Goal: Task Accomplishment & Management: Use online tool/utility

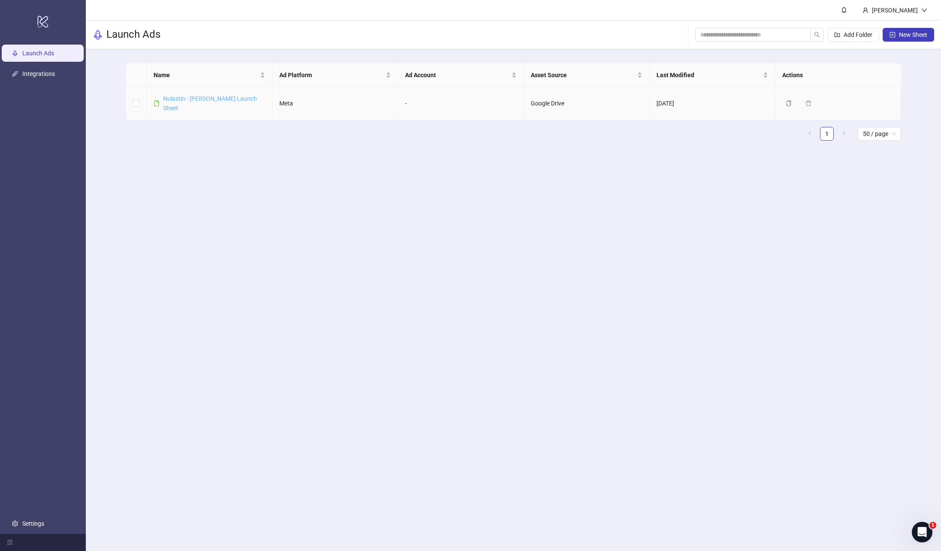
click at [175, 100] on link "Nulastin - [PERSON_NAME] Launch Sheet" at bounding box center [210, 103] width 94 height 16
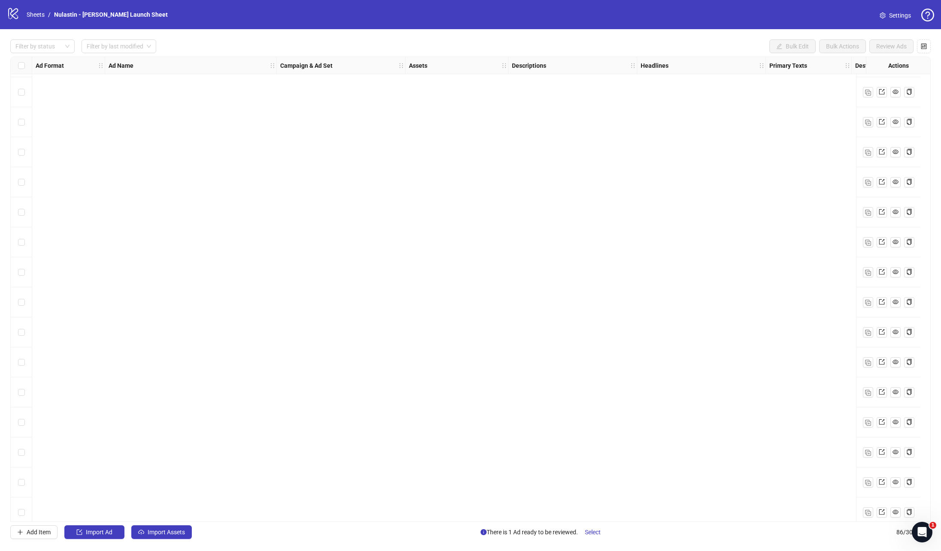
scroll to position [1795, 0]
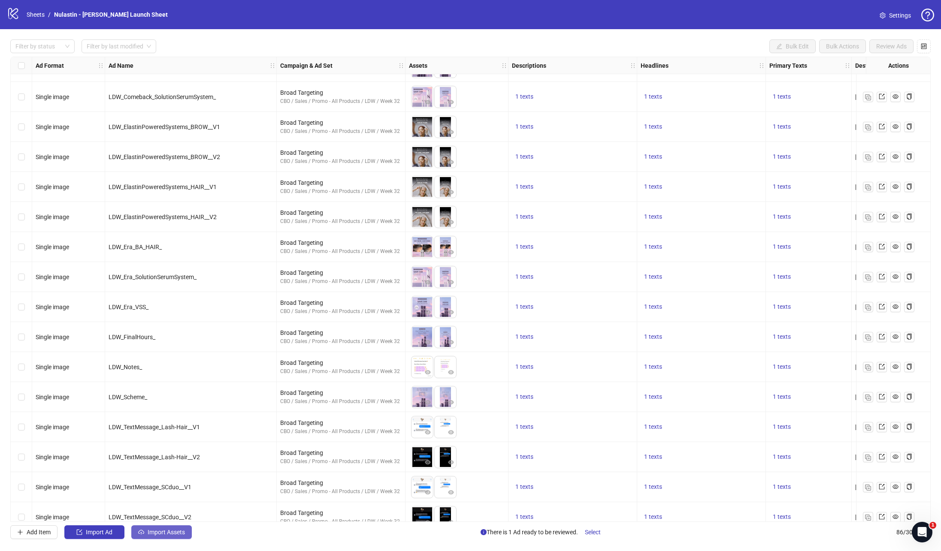
click at [133, 530] on button "Import Assets" at bounding box center [161, 533] width 61 height 14
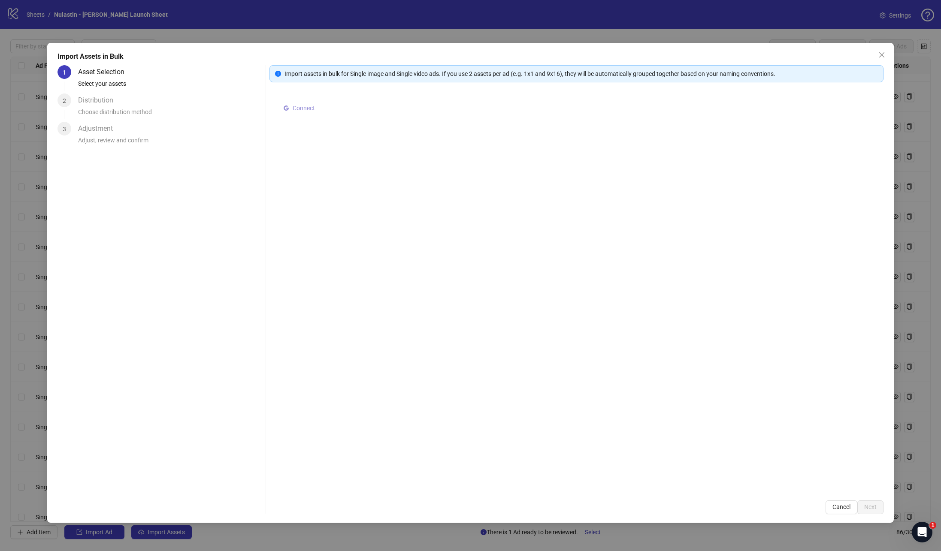
click at [296, 108] on span "Connect" at bounding box center [304, 108] width 22 height 7
click at [330, 111] on span "Select multiple assets to import" at bounding box center [337, 109] width 83 height 7
click at [319, 110] on span "Select multiple assets to import" at bounding box center [337, 109] width 83 height 7
click at [849, 38] on div "Import Assets in Bulk 1 Asset Selection Select your assets 2 Distribution Choos…" at bounding box center [470, 275] width 941 height 551
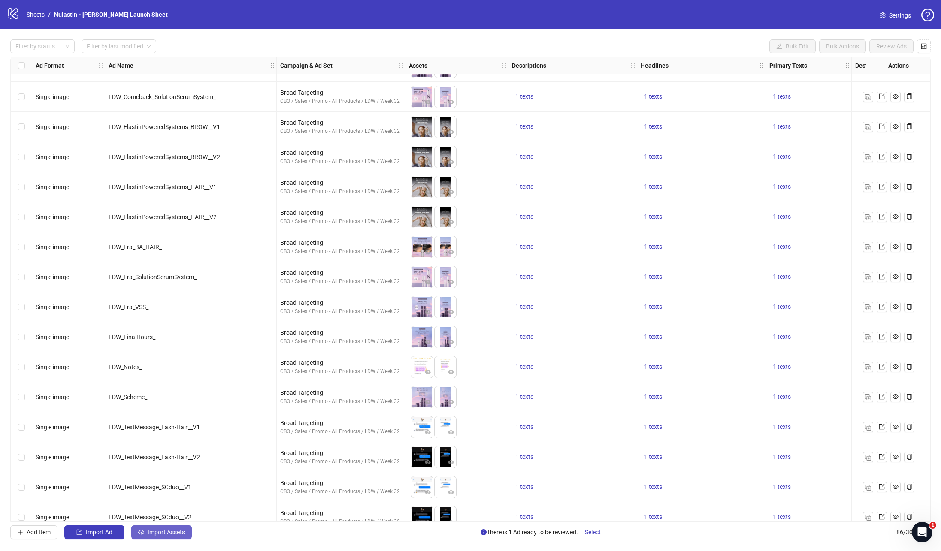
click at [159, 535] on span "Import Assets" at bounding box center [166, 532] width 37 height 7
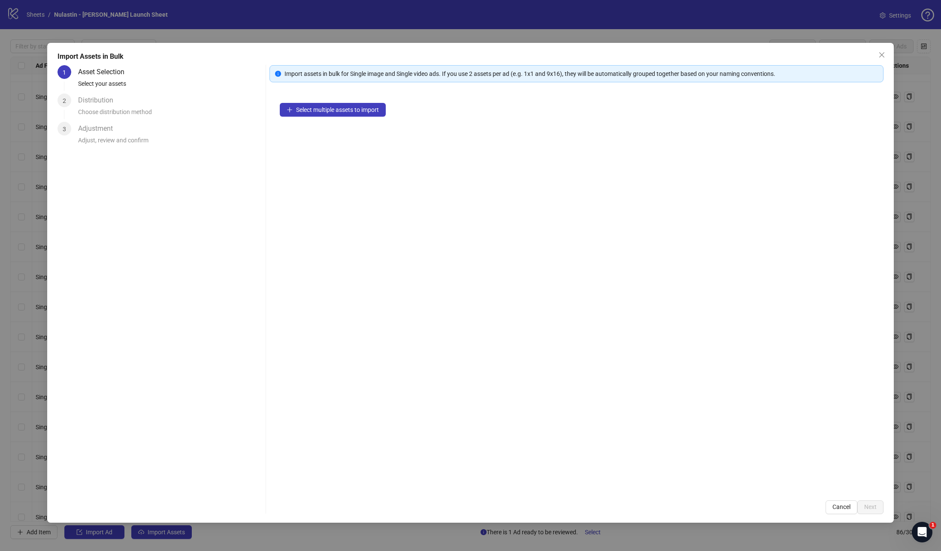
click at [353, 116] on div "Select multiple assets to import" at bounding box center [577, 292] width 615 height 398
click at [349, 112] on span "Select multiple assets to import" at bounding box center [337, 109] width 83 height 7
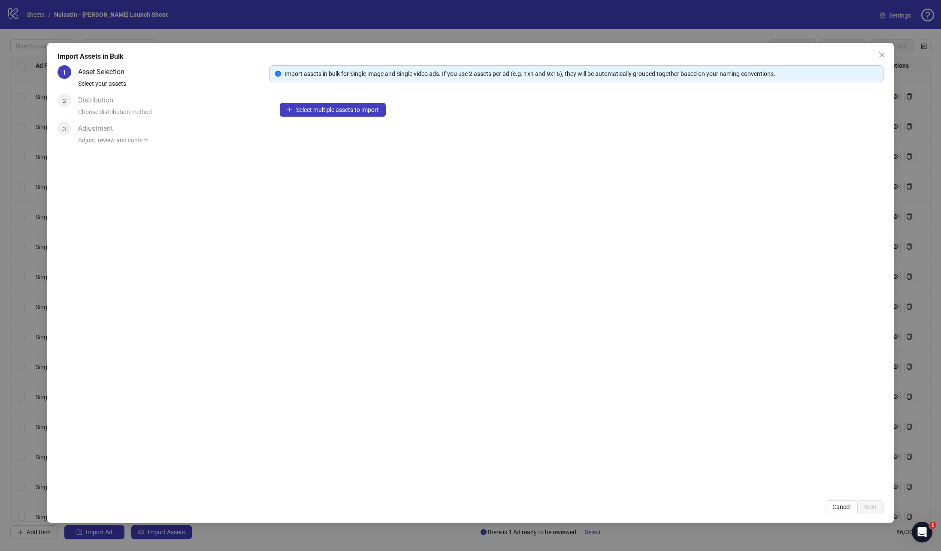
click at [98, 109] on div "Choose distribution method" at bounding box center [170, 114] width 184 height 15
click at [61, 99] on div "2" at bounding box center [65, 101] width 14 height 14
click at [290, 40] on div "Import Assets in Bulk 1 Asset Selection Select your assets 2 Distribution Choos…" at bounding box center [470, 275] width 941 height 551
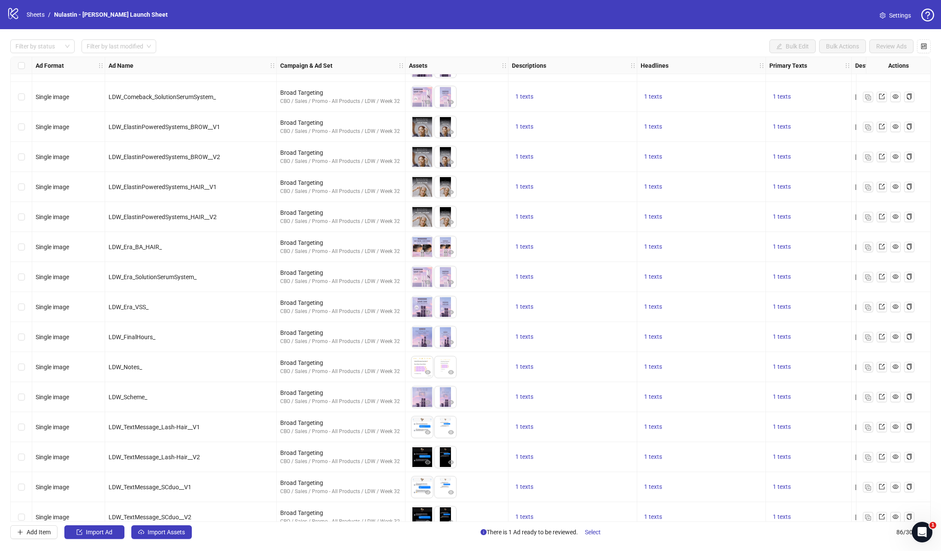
click at [23, 13] on nav "Sheets / Nulastin - Leah Garcia Launch Sheet" at bounding box center [97, 14] width 148 height 9
click at [17, 13] on icon "logo/logo-mobile" at bounding box center [13, 13] width 13 height 13
click at [13, 13] on icon "logo/logo-mobile" at bounding box center [13, 13] width 13 height 13
click at [36, 12] on link "Sheets" at bounding box center [35, 14] width 21 height 9
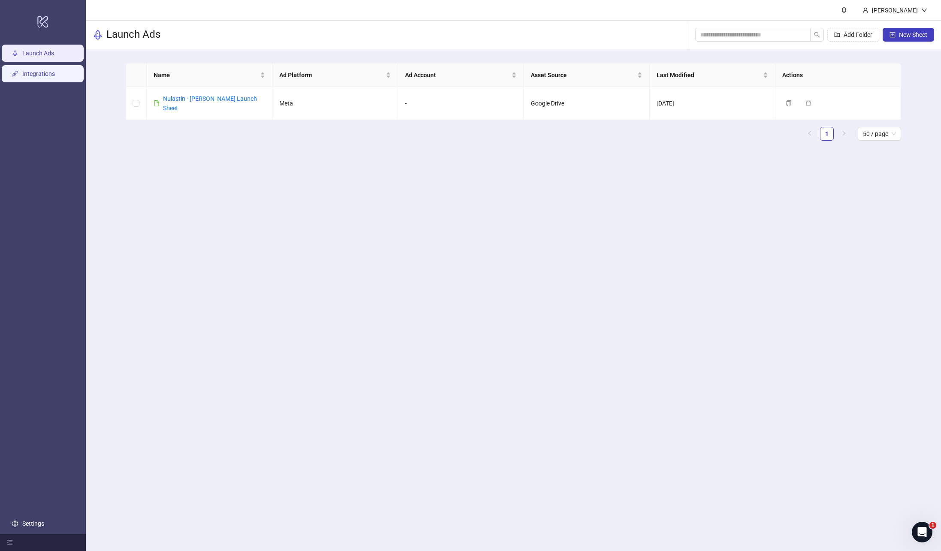
click at [30, 70] on link "Integrations" at bounding box center [38, 73] width 33 height 7
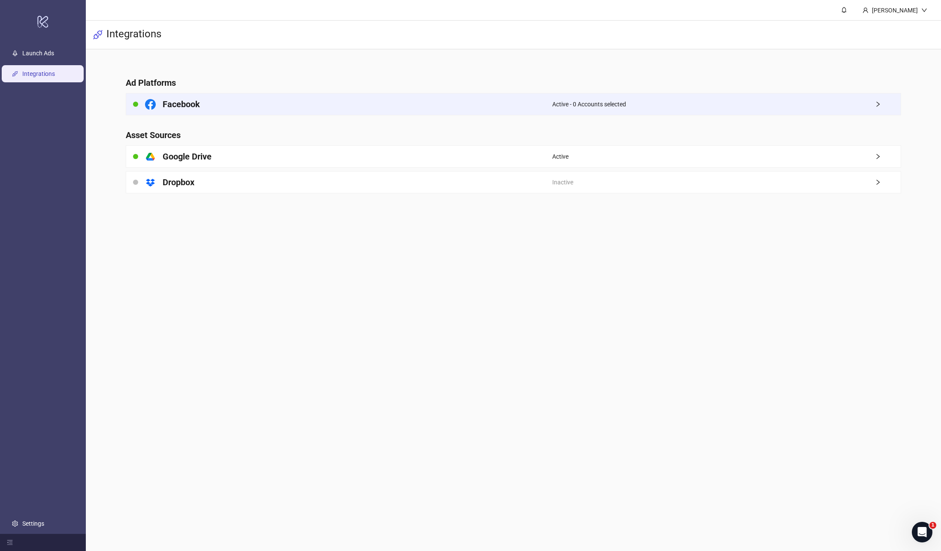
click at [205, 96] on div "Facebook" at bounding box center [339, 104] width 426 height 21
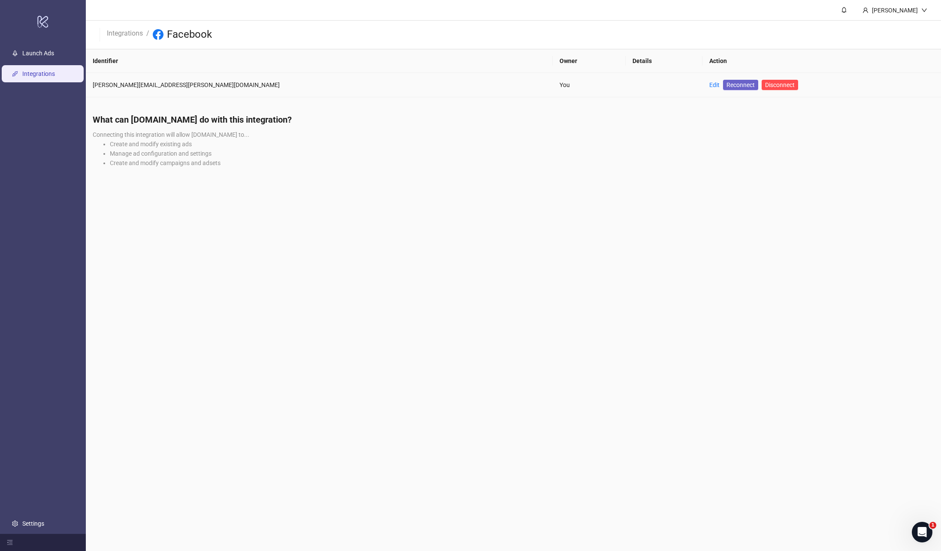
click at [727, 85] on span "Reconnect" at bounding box center [741, 84] width 28 height 9
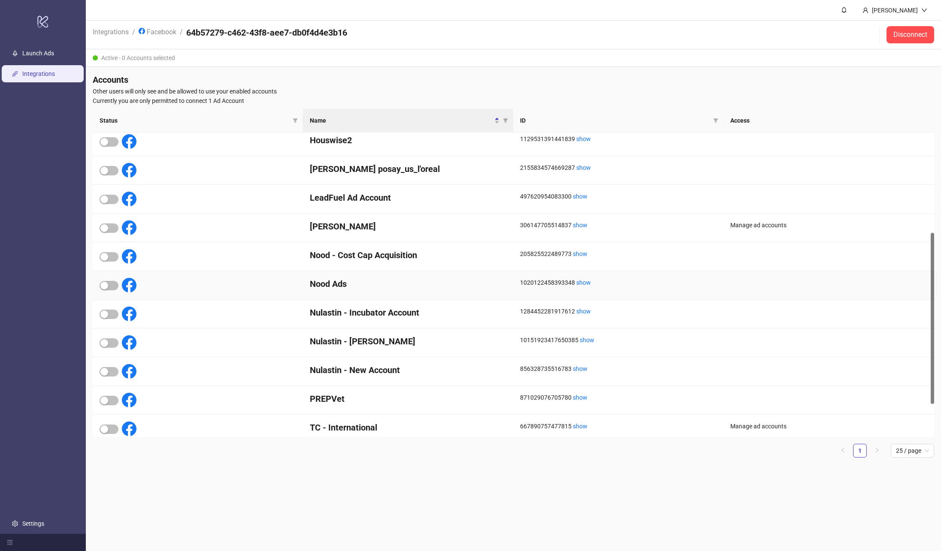
scroll to position [202, 0]
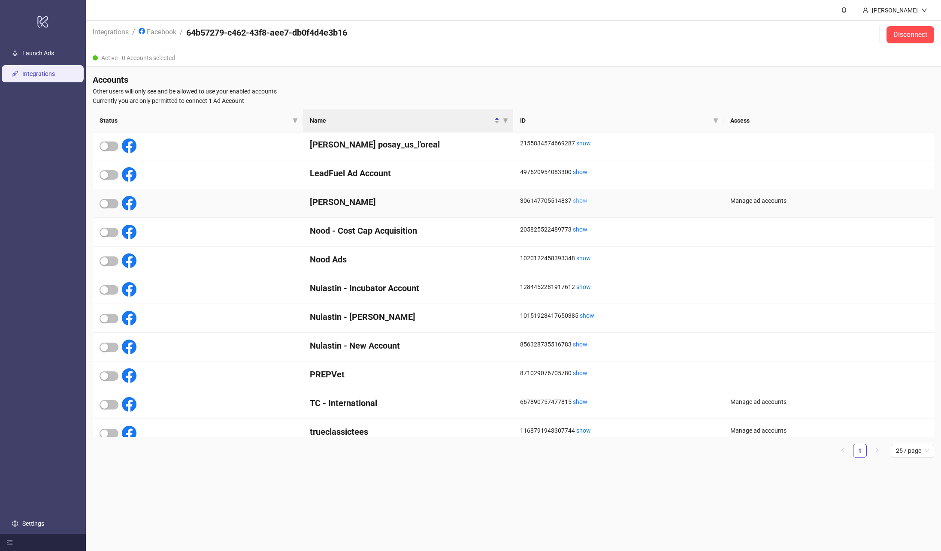
click at [580, 199] on link "show" at bounding box center [580, 200] width 15 height 7
click at [357, 290] on h4 "Nulastin - Incubator Account" at bounding box center [408, 288] width 197 height 12
click at [105, 318] on div "button" at bounding box center [104, 319] width 8 height 8
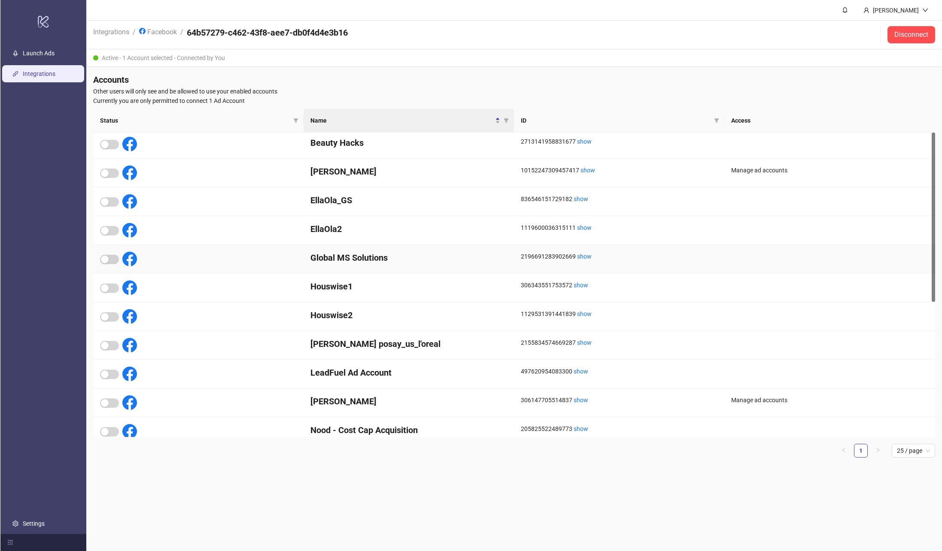
scroll to position [0, 0]
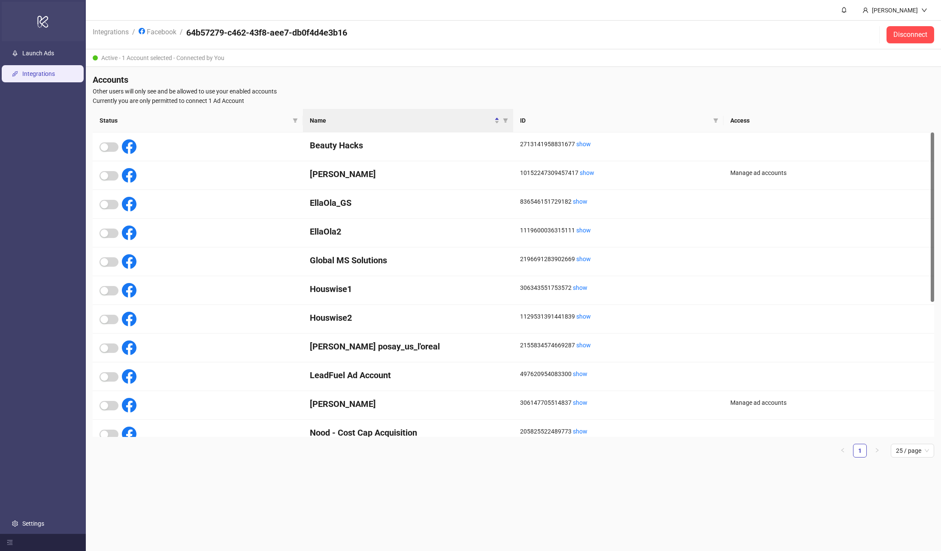
click at [51, 14] on div "logo/logo-mobile" at bounding box center [43, 21] width 82 height 39
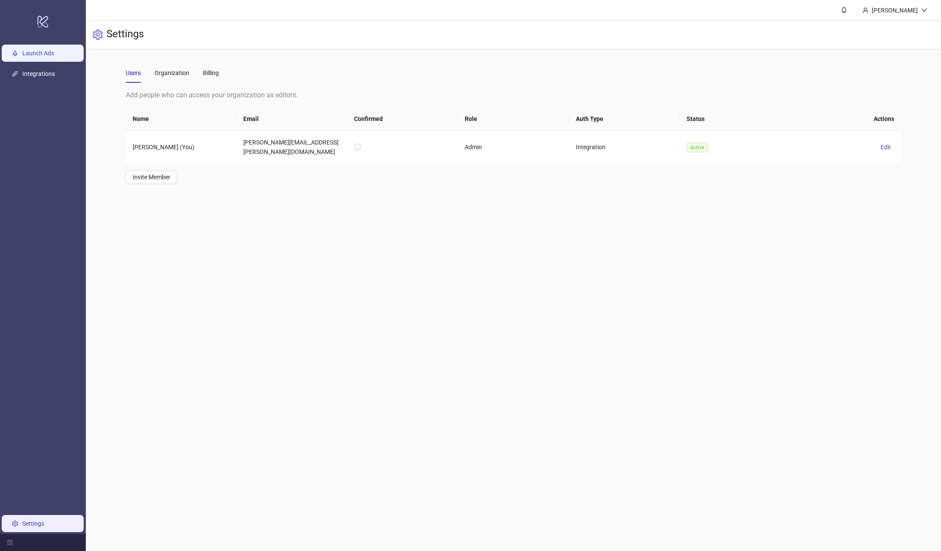
click at [47, 56] on link "Launch Ads" at bounding box center [38, 53] width 32 height 7
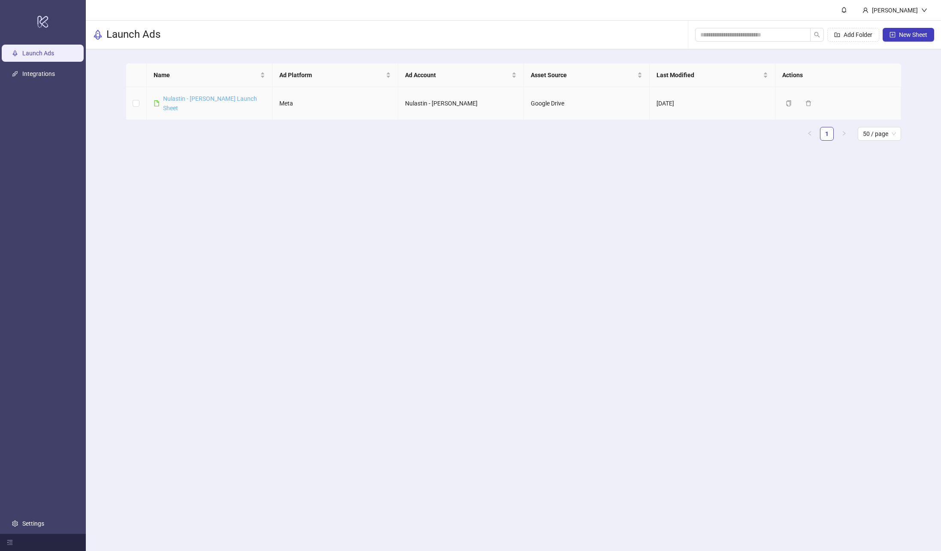
click at [196, 102] on link "Nulastin - [PERSON_NAME] Launch Sheet" at bounding box center [210, 103] width 94 height 16
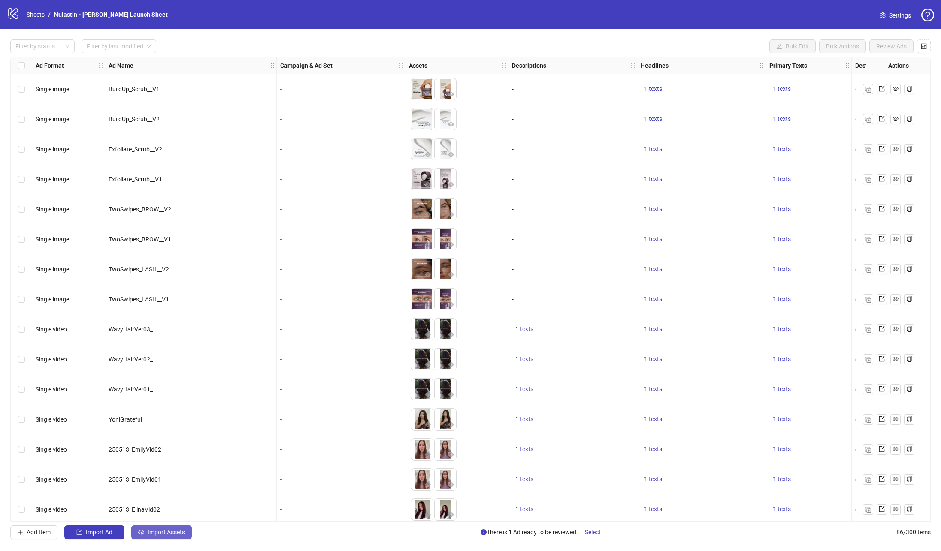
click at [146, 367] on button "Import Assets" at bounding box center [161, 533] width 61 height 14
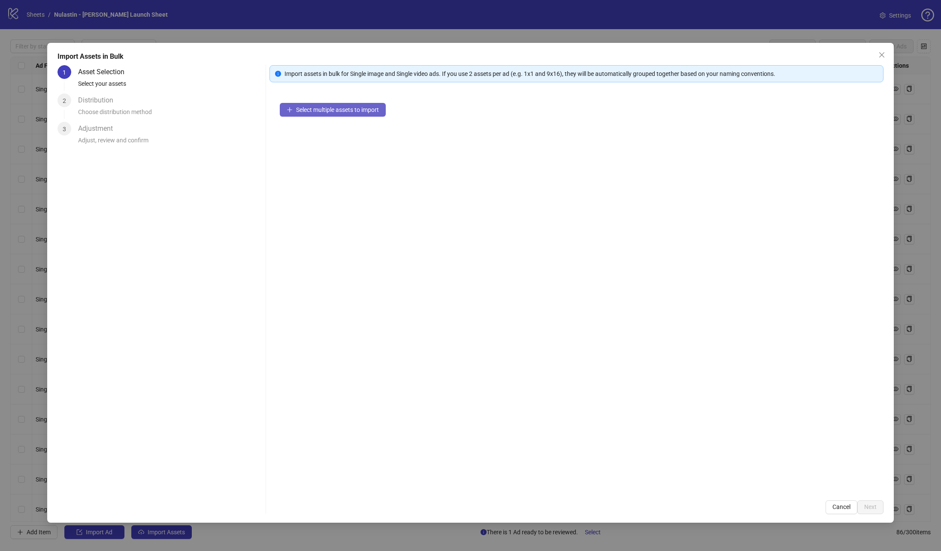
click at [317, 112] on button "Select multiple assets to import" at bounding box center [333, 110] width 106 height 14
click at [318, 145] on div "16 assets selected Add more assets" at bounding box center [577, 292] width 615 height 398
click at [315, 136] on span "Add more assets" at bounding box center [318, 137] width 45 height 7
click at [627, 367] on button "Next" at bounding box center [871, 508] width 26 height 14
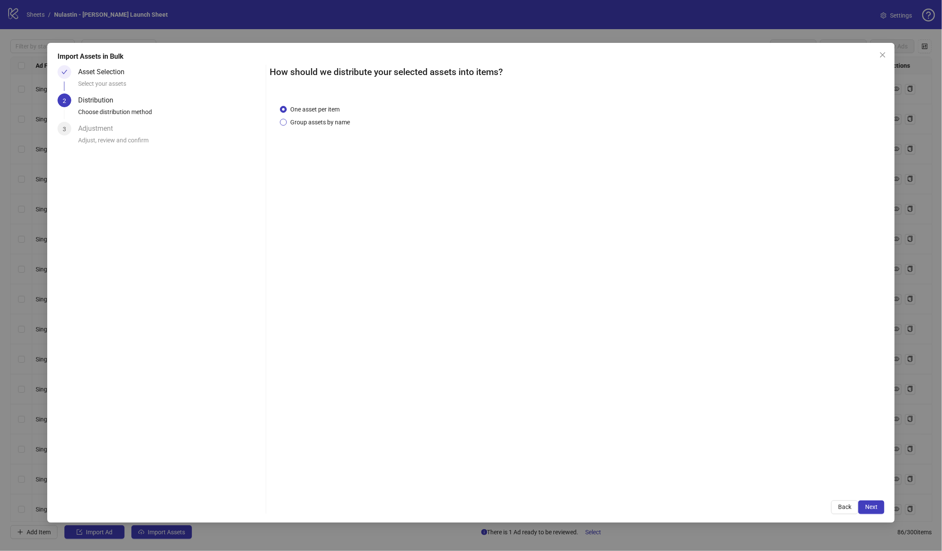
click at [302, 118] on span "Group assets by name" at bounding box center [320, 122] width 67 height 9
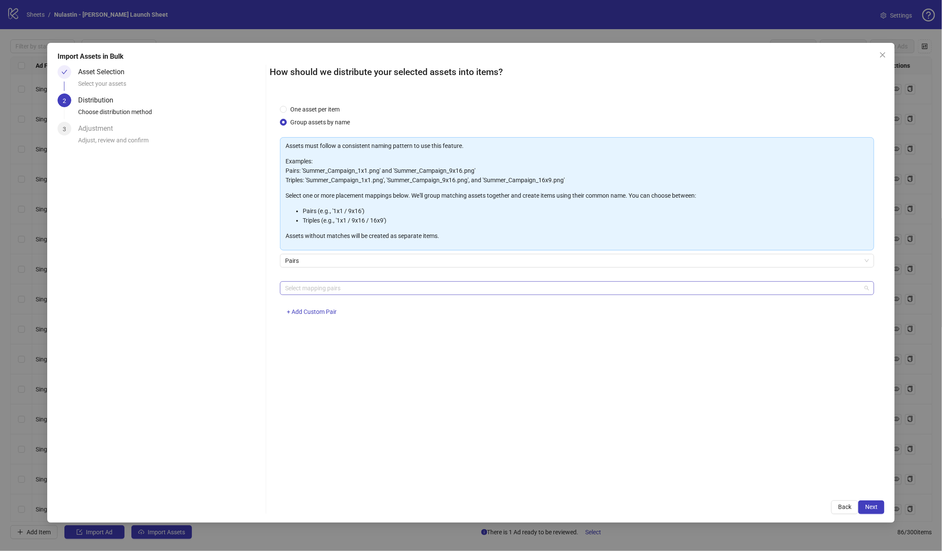
click at [341, 287] on div at bounding box center [573, 288] width 582 height 12
click at [310, 349] on div "1x1 / 9x16" at bounding box center [577, 346] width 581 height 9
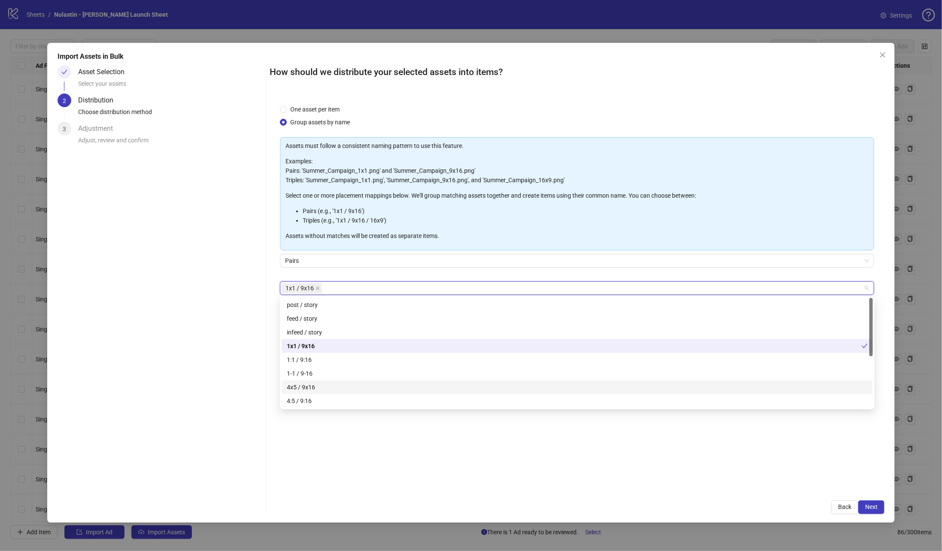
click at [309, 367] on div "4x5 / 9x16" at bounding box center [577, 387] width 581 height 9
click at [387, 367] on div "One asset per item Group assets by name Assets must follow a consistent naming …" at bounding box center [577, 292] width 615 height 396
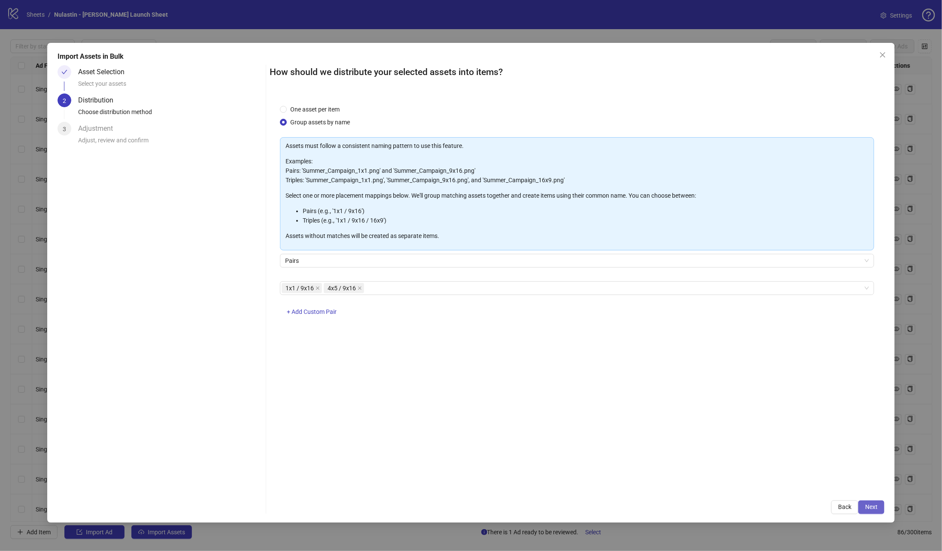
click at [627, 367] on span "Next" at bounding box center [871, 507] width 12 height 7
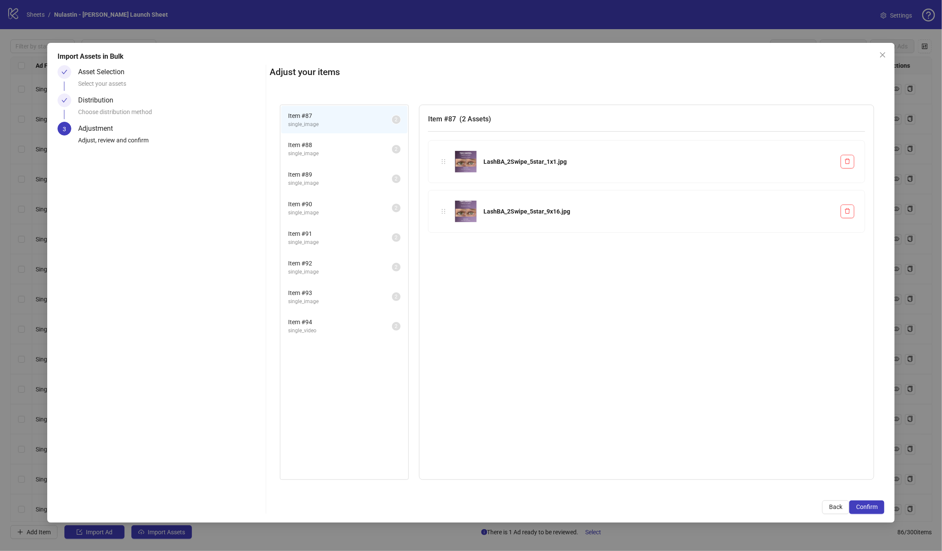
click at [312, 155] on span "single_image" at bounding box center [340, 154] width 104 height 8
click at [317, 229] on span "Item # 91" at bounding box center [340, 233] width 104 height 9
click at [627, 367] on span "Confirm" at bounding box center [866, 507] width 21 height 7
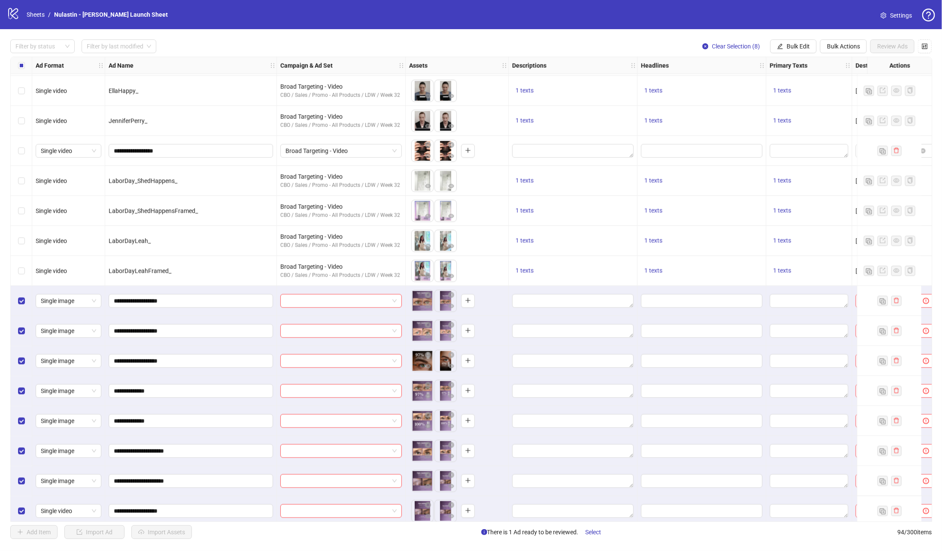
scroll to position [2379, 0]
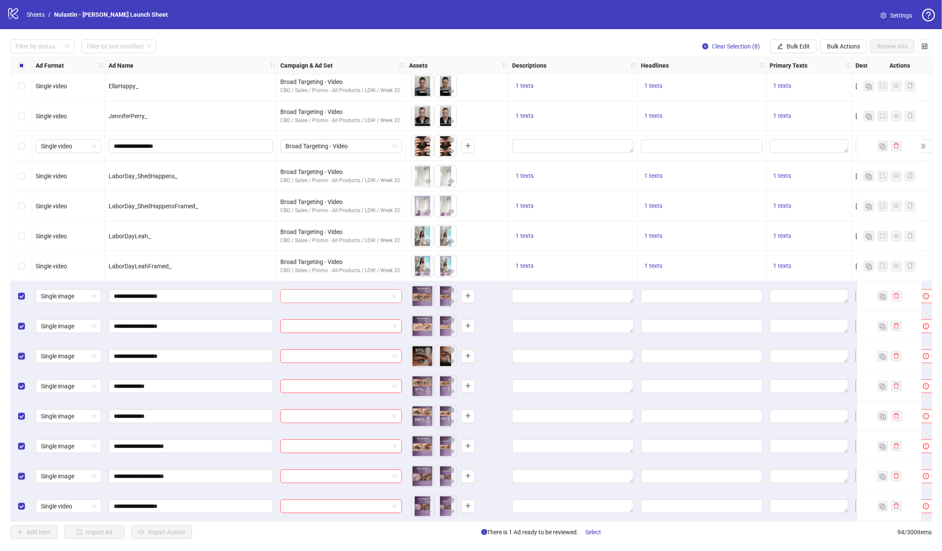
click at [313, 298] on input "search" at bounding box center [336, 296] width 103 height 13
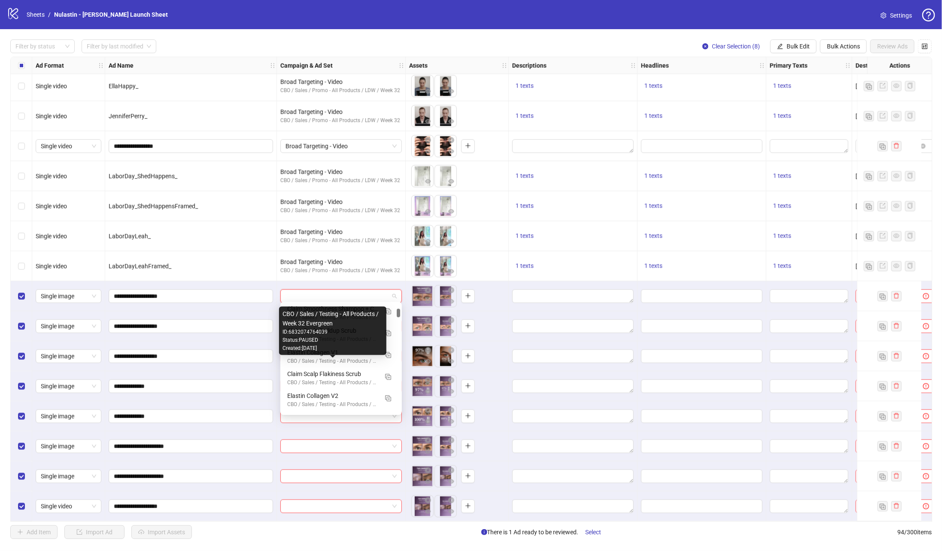
scroll to position [288, 0]
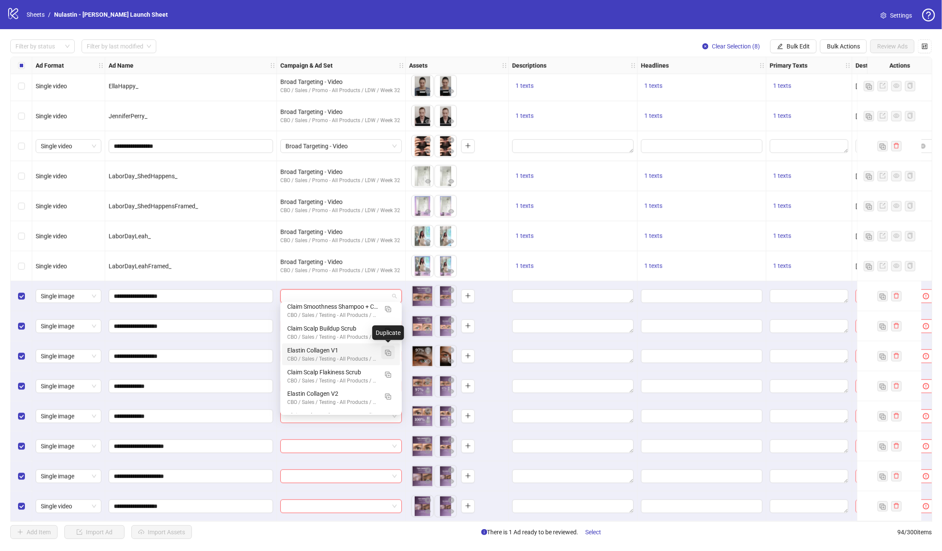
click at [389, 353] on img "button" at bounding box center [388, 353] width 6 height 6
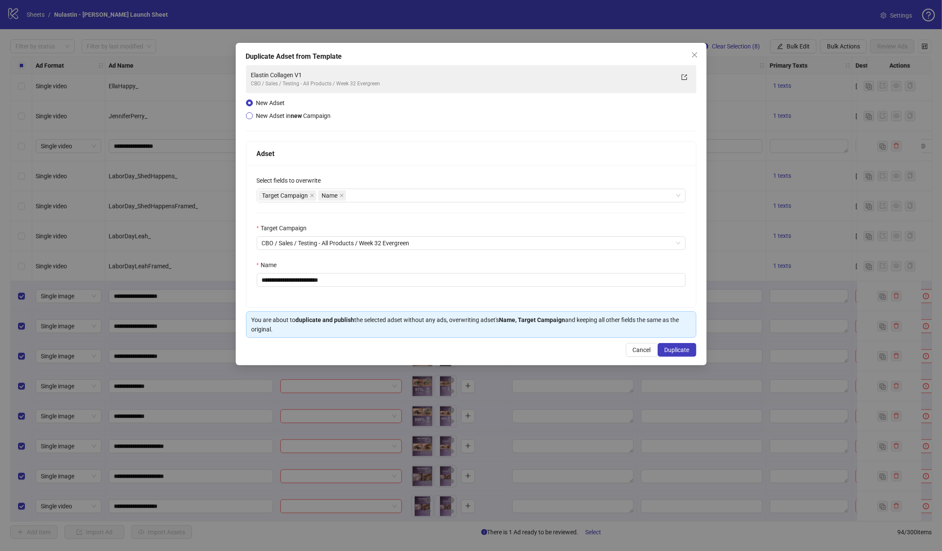
click at [260, 116] on span "New Adset in new Campaign" at bounding box center [293, 115] width 75 height 7
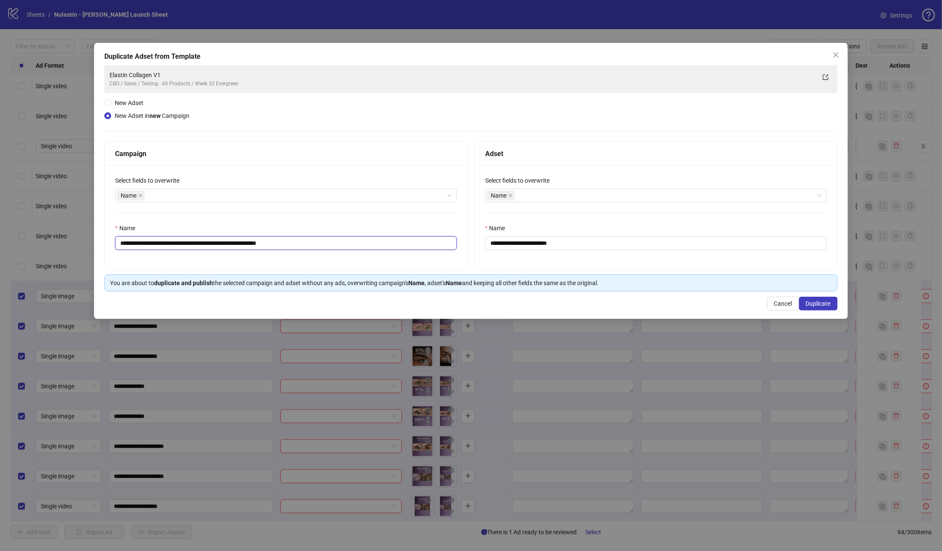
drag, startPoint x: 237, startPoint y: 242, endPoint x: 246, endPoint y: 242, distance: 9.4
click at [246, 242] on input "**********" at bounding box center [286, 243] width 342 height 14
click at [239, 241] on input "**********" at bounding box center [286, 243] width 342 height 14
drag, startPoint x: 273, startPoint y: 241, endPoint x: 339, endPoint y: 242, distance: 66.1
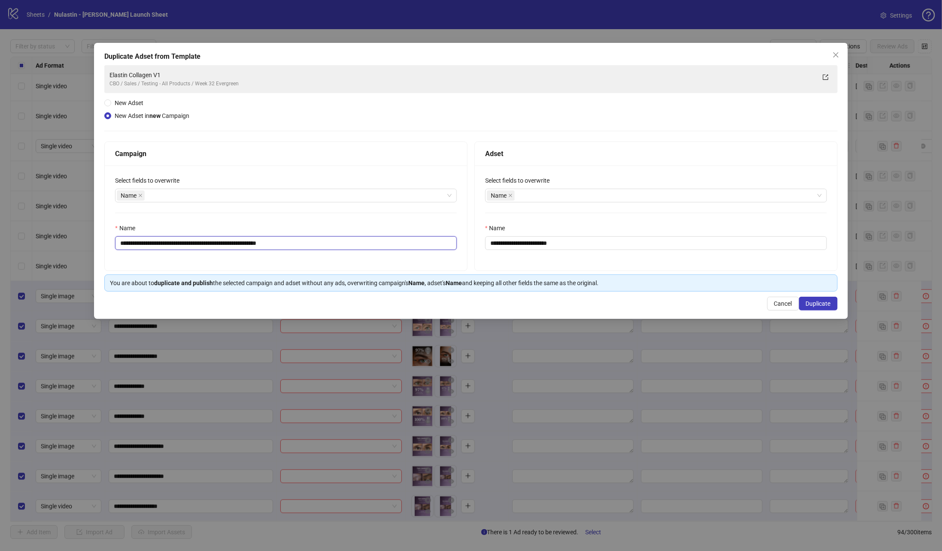
click at [329, 241] on input "**********" at bounding box center [286, 243] width 342 height 14
type input "**********"
click at [555, 245] on input "**********" at bounding box center [656, 243] width 342 height 14
drag, startPoint x: 542, startPoint y: 245, endPoint x: 639, endPoint y: 245, distance: 97.9
click at [627, 245] on input "**********" at bounding box center [656, 243] width 342 height 14
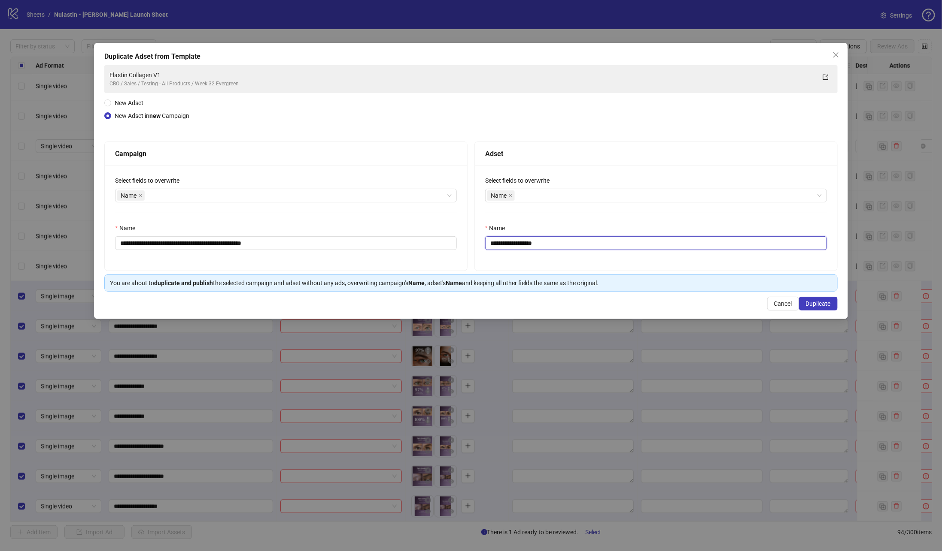
click at [550, 246] on input "**********" at bounding box center [656, 243] width 342 height 14
click at [526, 247] on input "**********" at bounding box center [656, 243] width 342 height 14
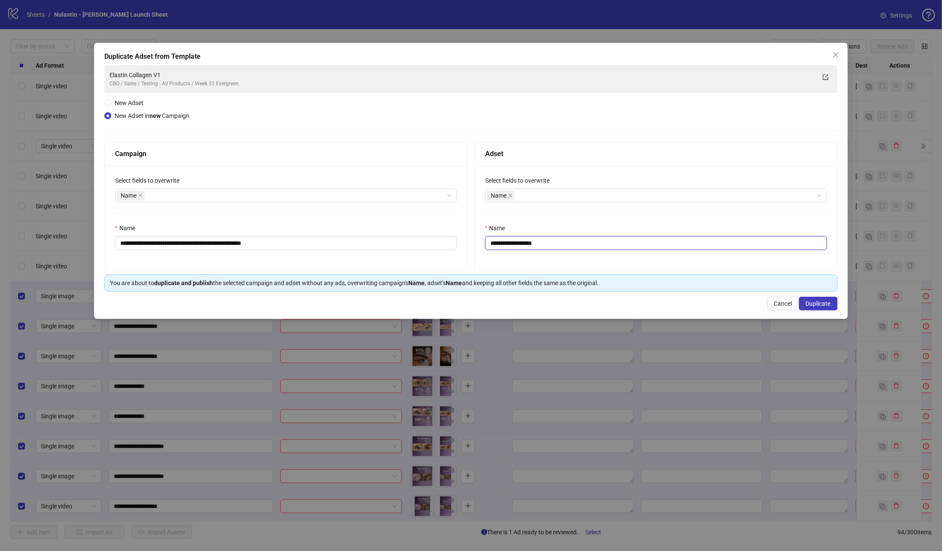
click at [526, 247] on input "**********" at bounding box center [656, 243] width 342 height 14
click at [594, 240] on input "**********" at bounding box center [656, 243] width 342 height 14
click at [505, 245] on input "**********" at bounding box center [656, 243] width 342 height 14
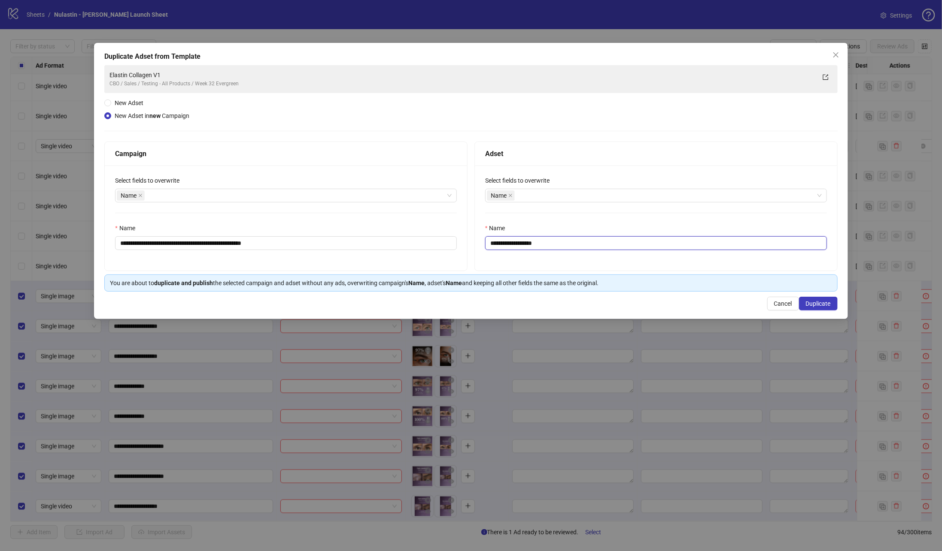
type input "*"
type input "**********"
click at [627, 304] on span "Duplicate" at bounding box center [818, 303] width 25 height 7
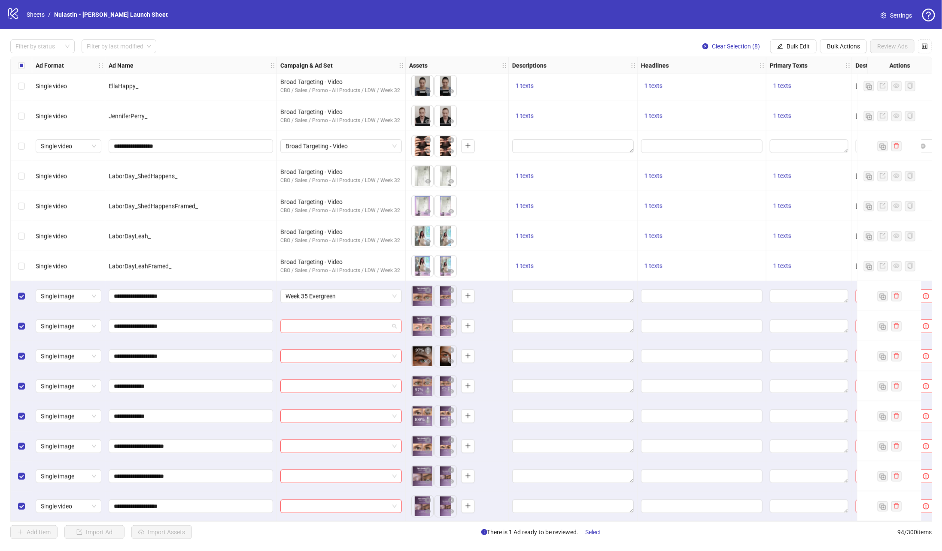
click at [310, 322] on input "search" at bounding box center [336, 326] width 103 height 13
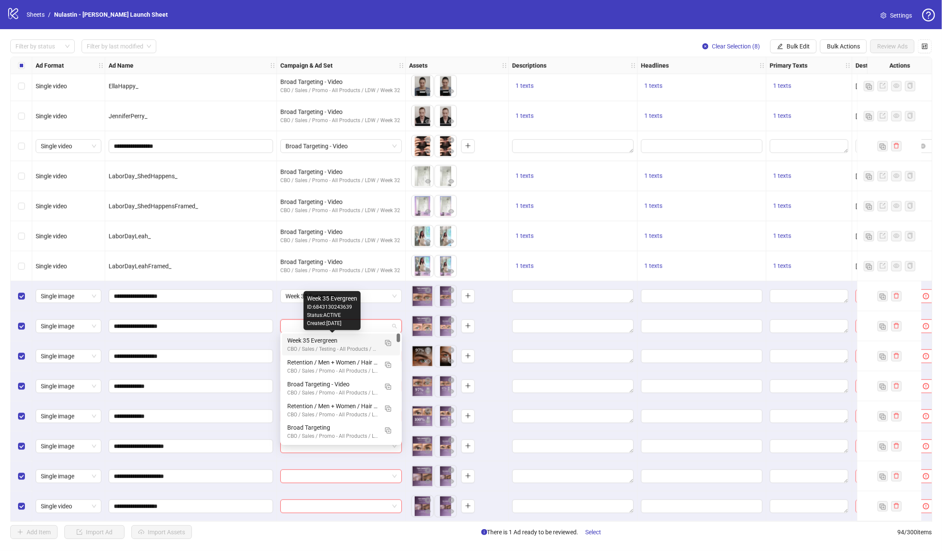
click at [311, 345] on div "CBO / Sales / Testing - All Products / Week 35 Evergreen" at bounding box center [332, 349] width 91 height 8
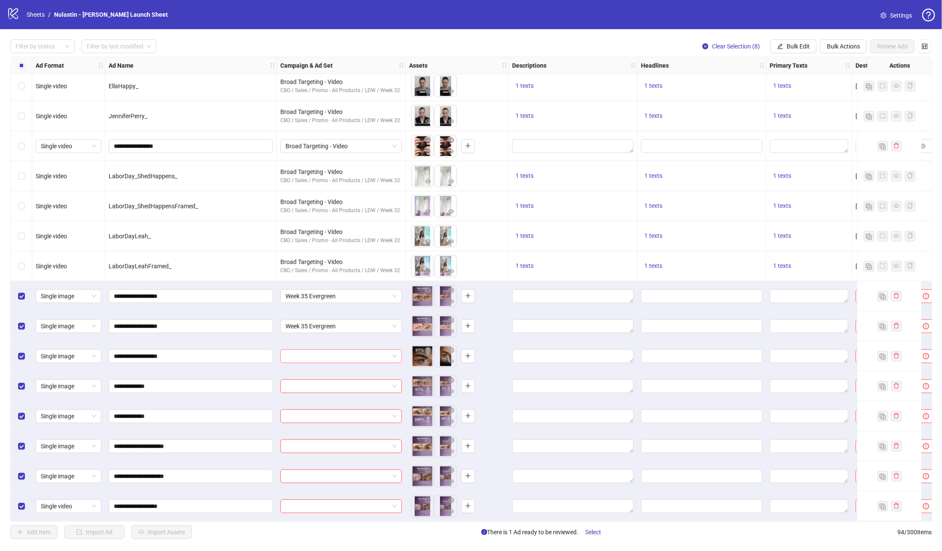
click at [298, 360] on div at bounding box center [340, 357] width 121 height 14
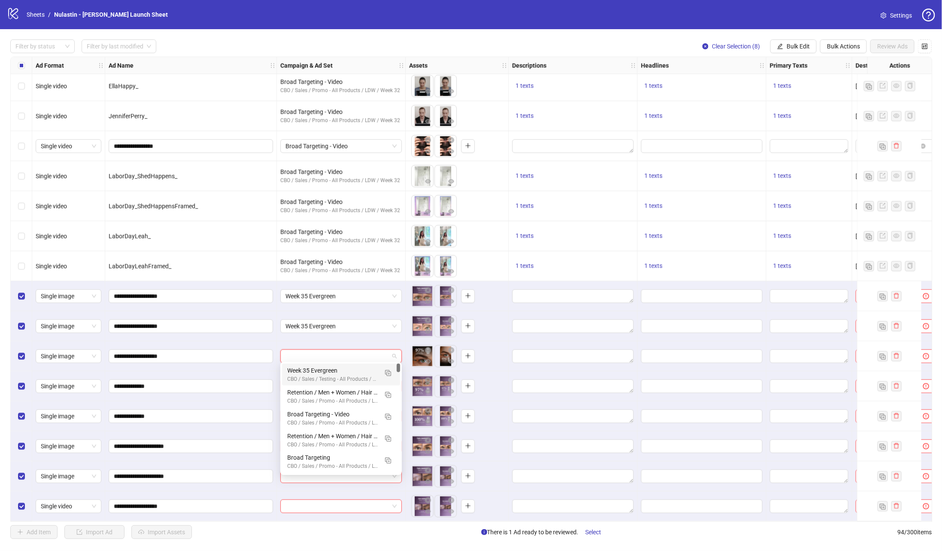
click at [298, 367] on div "CBO / Sales / Testing - All Products / Week 35 Evergreen" at bounding box center [332, 380] width 91 height 8
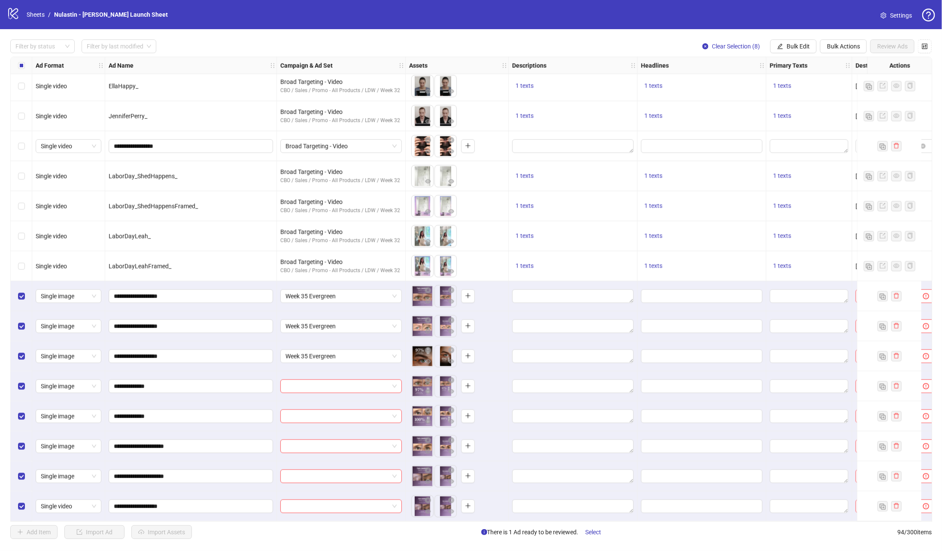
click at [298, 367] on div at bounding box center [341, 387] width 129 height 30
click at [298, 367] on input "search" at bounding box center [336, 386] width 103 height 13
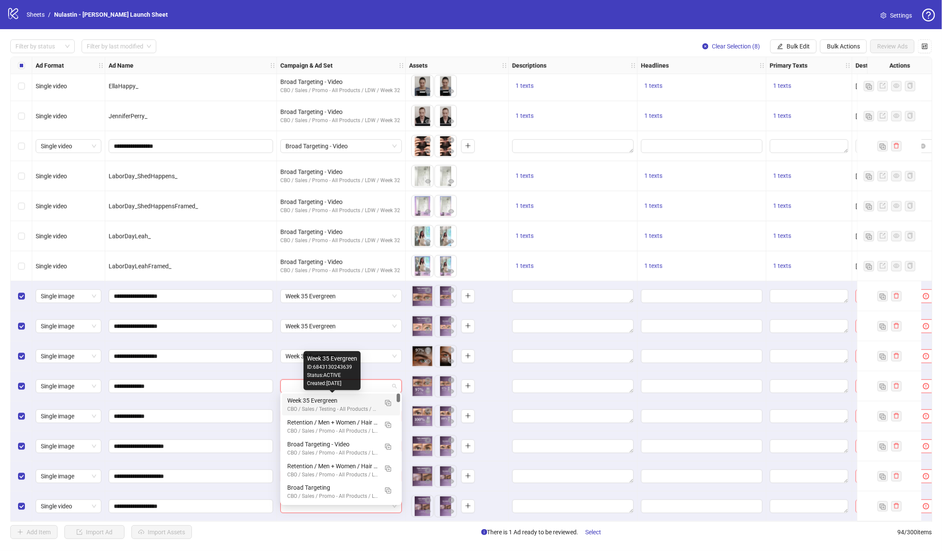
click at [298, 367] on div "Week 35 Evergreen" at bounding box center [332, 400] width 91 height 9
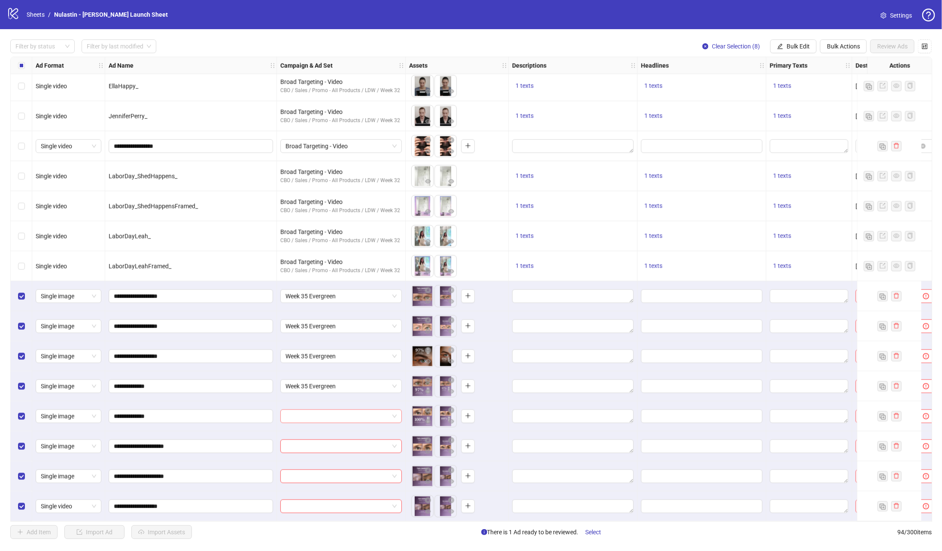
click at [297, 367] on input "search" at bounding box center [336, 416] width 103 height 13
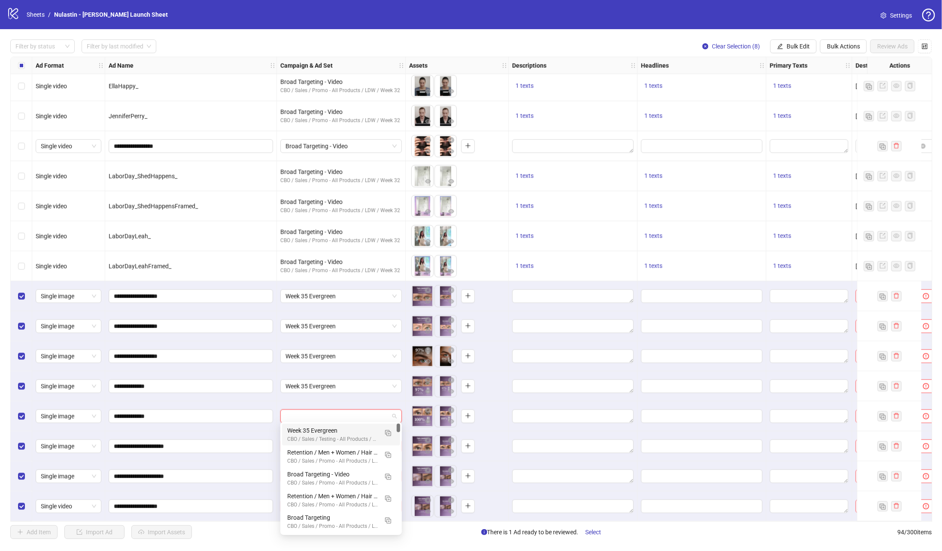
click at [297, 367] on div "Week 35 Evergreen" at bounding box center [332, 430] width 91 height 9
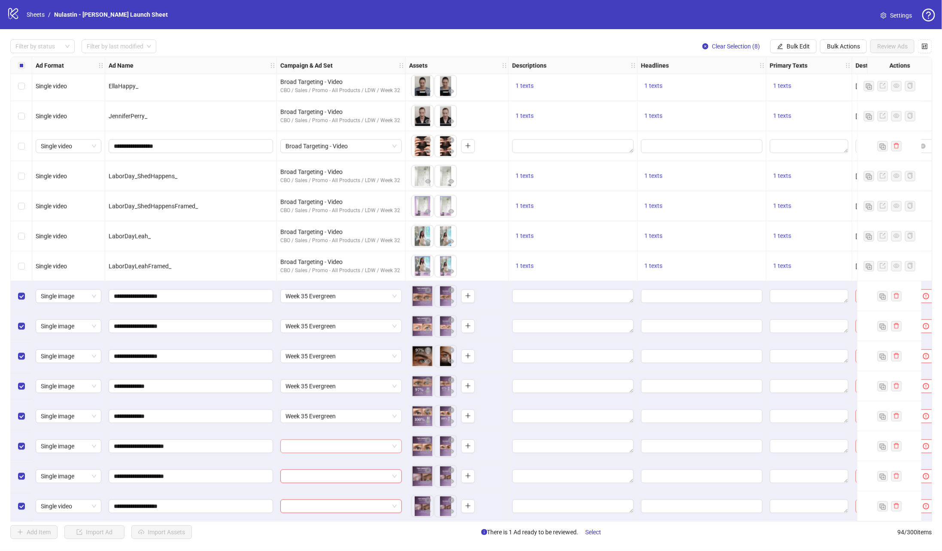
click at [297, 367] on input "search" at bounding box center [336, 446] width 103 height 13
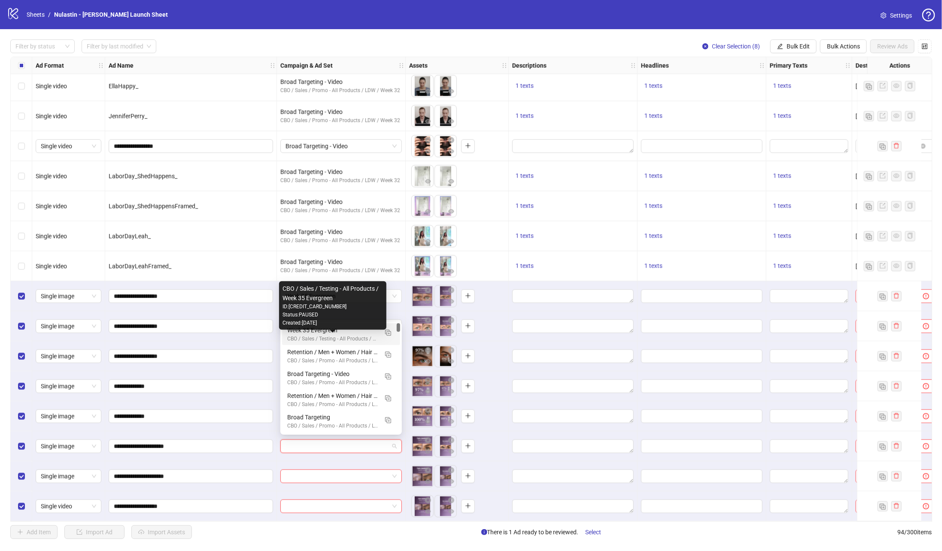
click at [304, 337] on div "CBO / Sales / Testing - All Products / Week 35 Evergreen" at bounding box center [332, 339] width 91 height 8
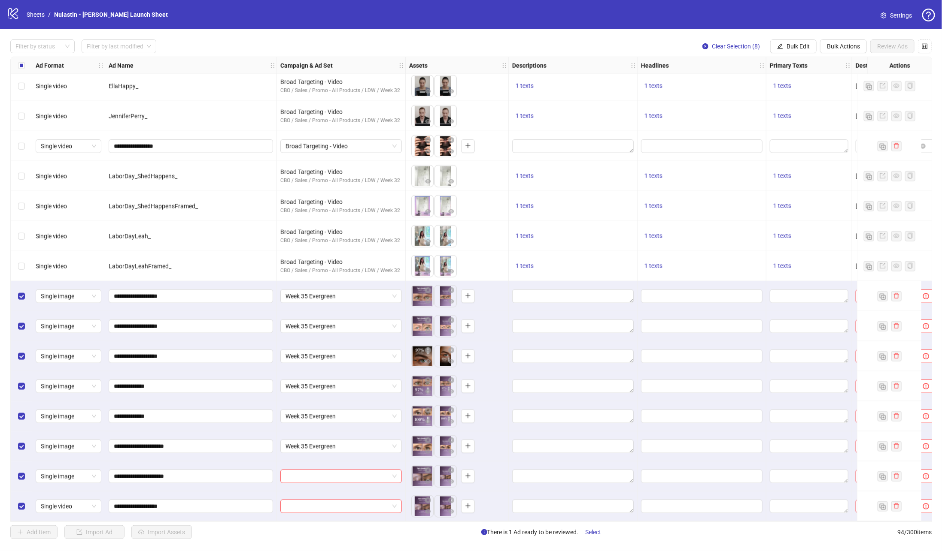
click at [303, 367] on div "Week 35 Evergreen" at bounding box center [341, 447] width 129 height 30
click at [302, 367] on input "search" at bounding box center [336, 476] width 103 height 13
click at [314, 366] on div "CBO / Sales / Testing - All Products / Week 35 Evergreen" at bounding box center [332, 369] width 91 height 8
click at [296, 367] on input "search" at bounding box center [336, 506] width 103 height 13
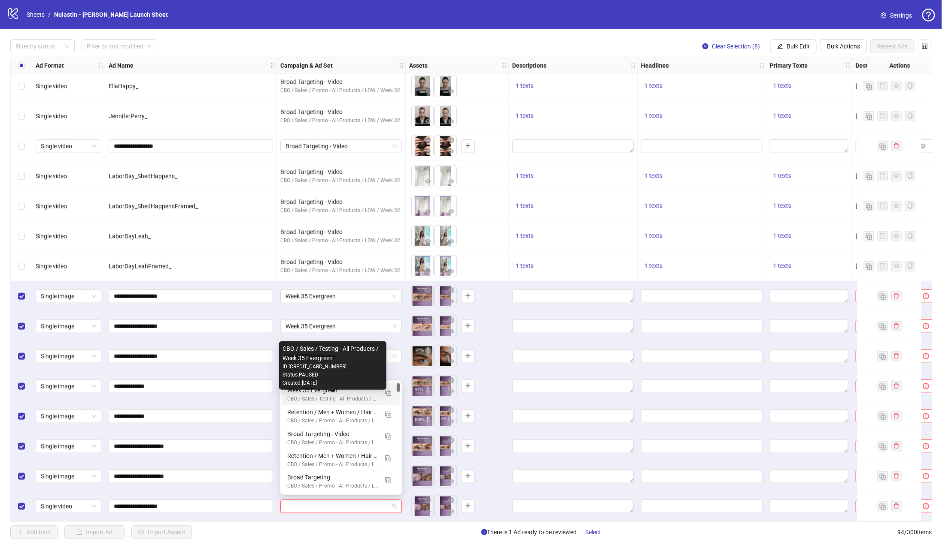
click at [307, 367] on div "CBO / Sales / Testing - All Products / Week 35 Evergreen" at bounding box center [332, 399] width 91 height 8
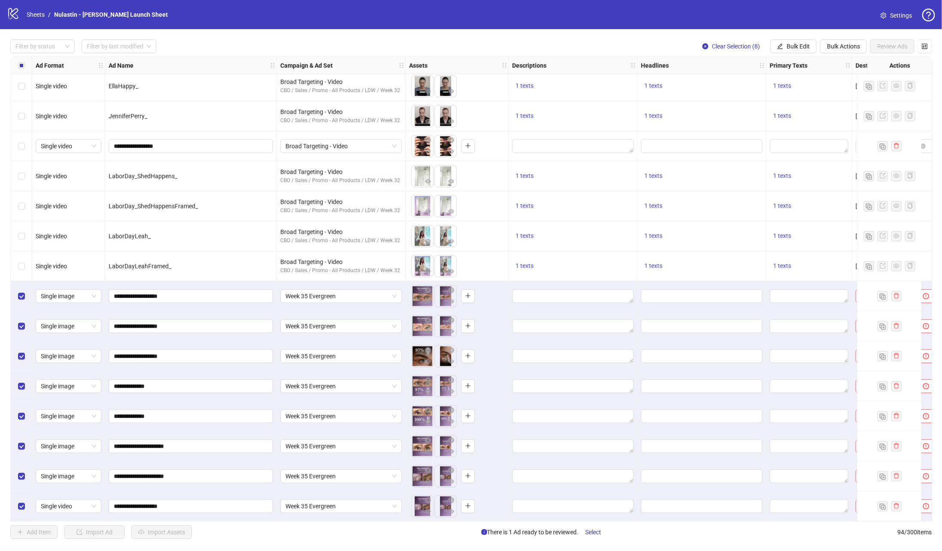
click at [590, 278] on div "1 texts" at bounding box center [573, 266] width 129 height 30
click at [585, 293] on textarea "Edit values" at bounding box center [572, 297] width 121 height 14
click at [627, 367] on div at bounding box center [701, 417] width 129 height 30
click at [627, 367] on input "Edit values" at bounding box center [700, 416] width 109 height 9
click at [627, 367] on textarea "Edit values" at bounding box center [809, 417] width 79 height 14
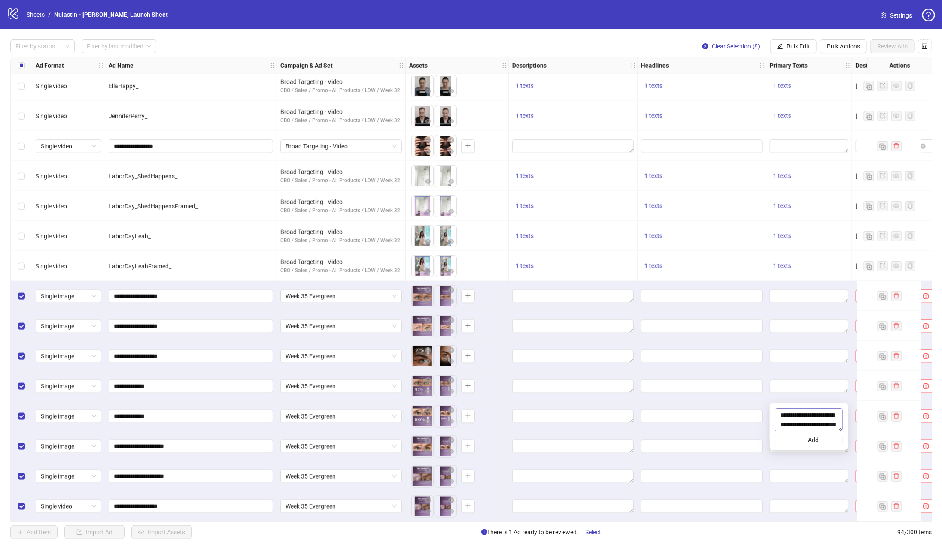
scroll to position [44, 0]
type textarea "**********"
click at [627, 367] on input "Edit values" at bounding box center [700, 386] width 109 height 9
click at [627, 284] on div at bounding box center [701, 297] width 129 height 30
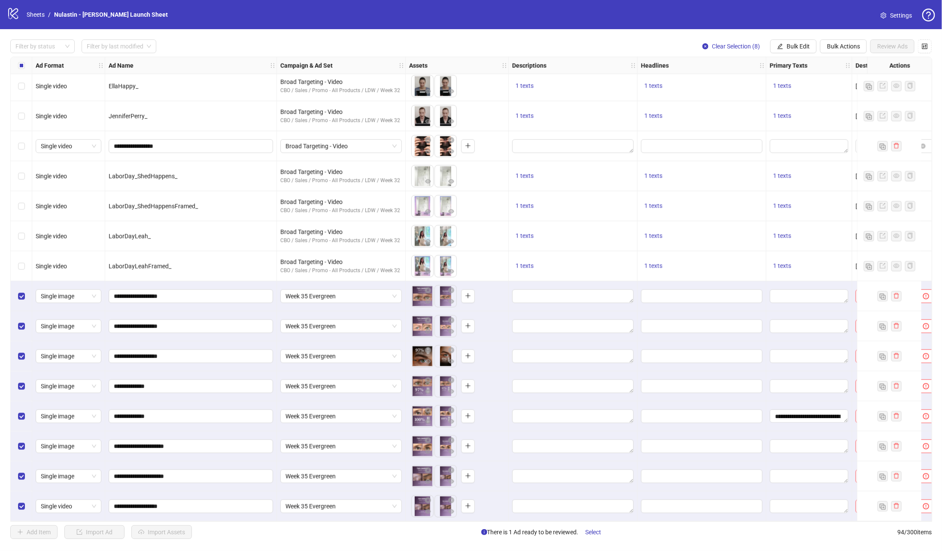
click at [627, 367] on div at bounding box center [809, 387] width 86 height 30
click at [627, 367] on textarea "Edit values" at bounding box center [809, 387] width 79 height 14
type textarea "**********"
click at [627, 358] on div at bounding box center [701, 357] width 129 height 30
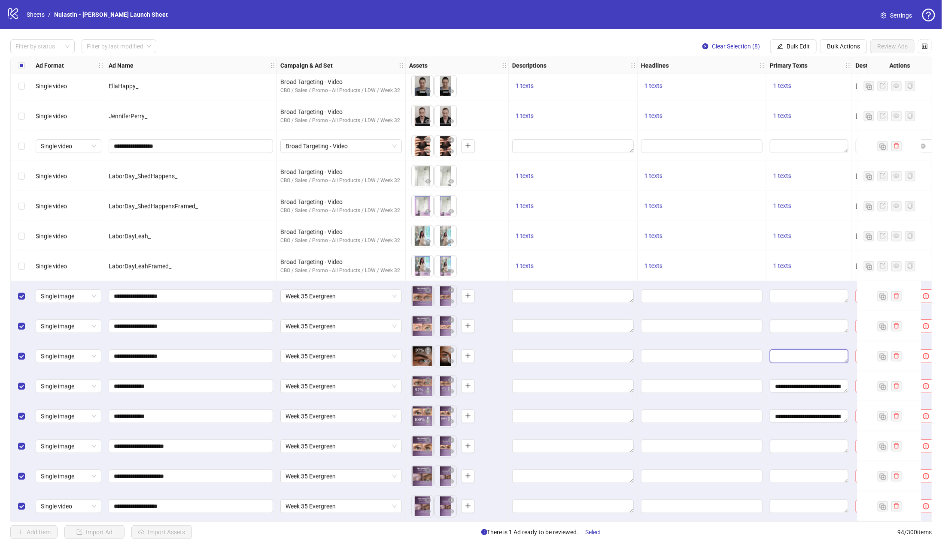
click at [627, 350] on textarea "Edit values" at bounding box center [809, 357] width 79 height 14
type textarea "**********"
drag, startPoint x: 761, startPoint y: 469, endPoint x: 773, endPoint y: 469, distance: 12.0
click at [627, 367] on div "Edit values" at bounding box center [701, 477] width 121 height 14
click at [627, 367] on textarea "Edit values" at bounding box center [809, 477] width 79 height 14
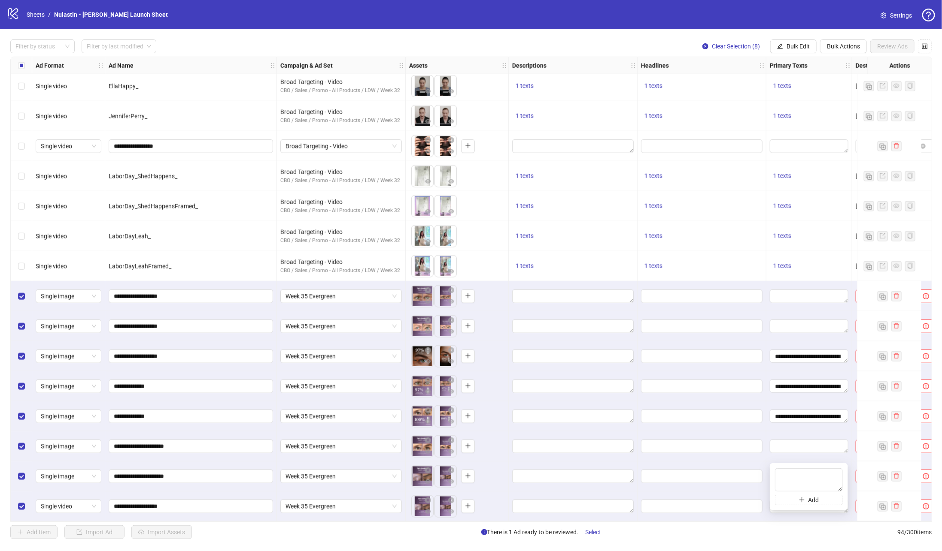
type textarea "**********"
click at [627, 367] on span "Edit values" at bounding box center [701, 447] width 121 height 14
click at [627, 367] on div "**********" at bounding box center [809, 477] width 86 height 30
click at [627, 367] on textarea "**********" at bounding box center [809, 477] width 79 height 14
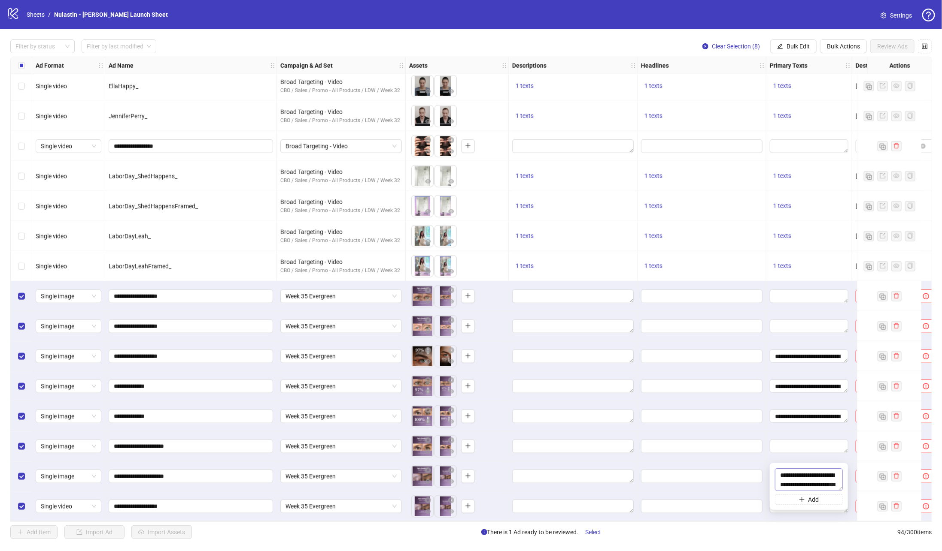
scroll to position [57, 0]
click at [627, 367] on textarea "**********" at bounding box center [809, 480] width 68 height 23
type textarea "**********"
click at [627, 367] on div at bounding box center [701, 447] width 129 height 30
click at [627, 367] on div at bounding box center [809, 447] width 86 height 30
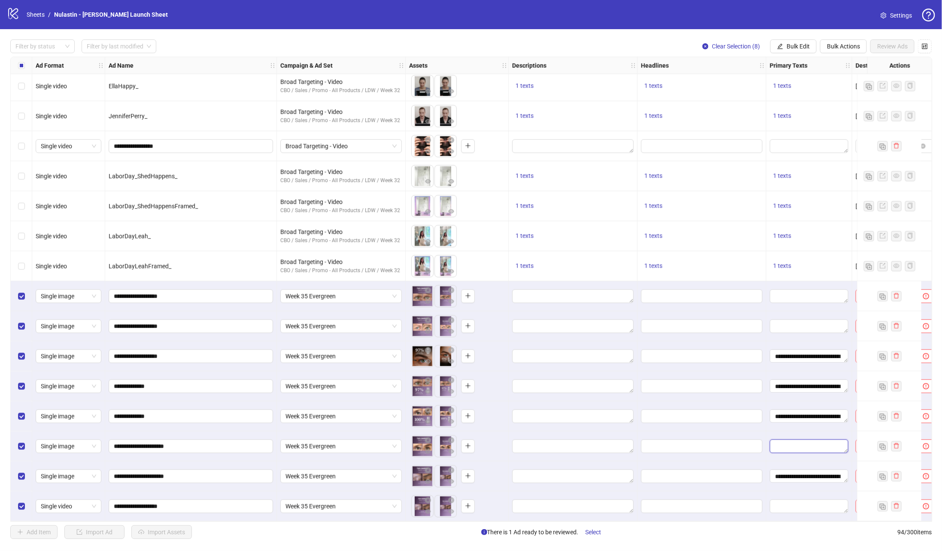
click at [627, 367] on textarea "Edit values" at bounding box center [809, 447] width 79 height 14
type textarea "**********"
click at [627, 367] on div at bounding box center [701, 447] width 129 height 30
click at [627, 367] on textarea "Edit values" at bounding box center [809, 507] width 79 height 14
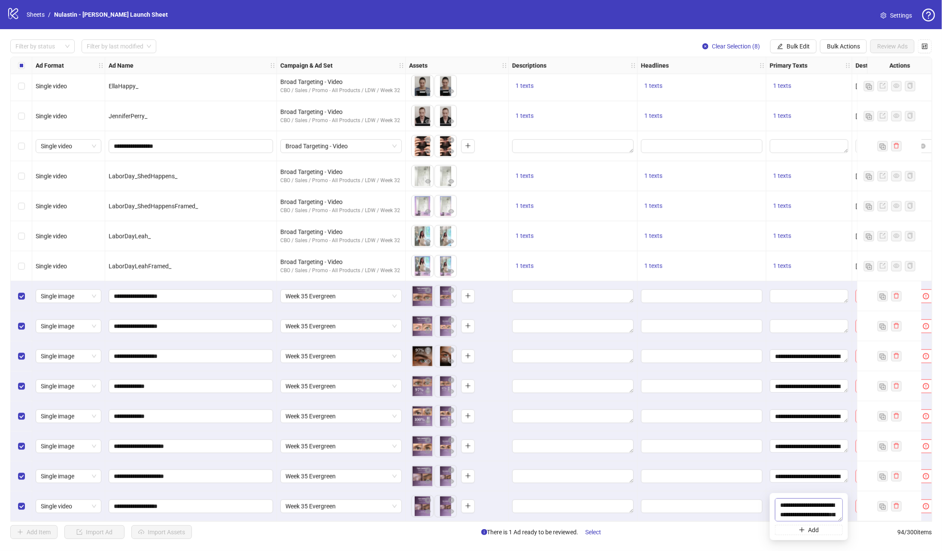
scroll to position [35, 0]
type textarea "**********"
click at [627, 290] on textarea "Edit values" at bounding box center [809, 297] width 79 height 14
paste textarea "**********"
type textarea "**********"
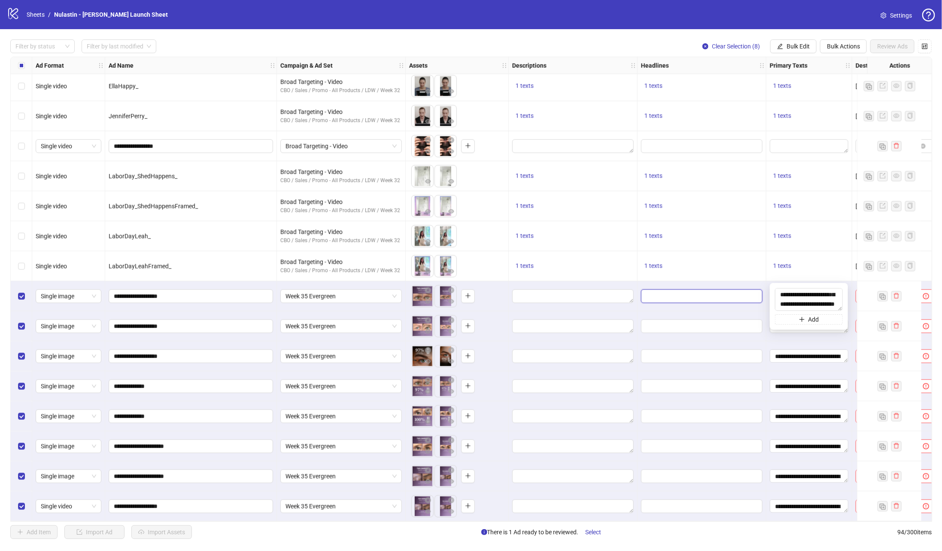
click at [627, 292] on input "Edit values" at bounding box center [700, 296] width 109 height 9
click at [627, 323] on textarea "Edit values" at bounding box center [809, 327] width 79 height 14
type textarea "**********"
click at [79, 327] on span "Single image" at bounding box center [68, 326] width 55 height 13
click at [85, 328] on span "Single image" at bounding box center [68, 326] width 55 height 13
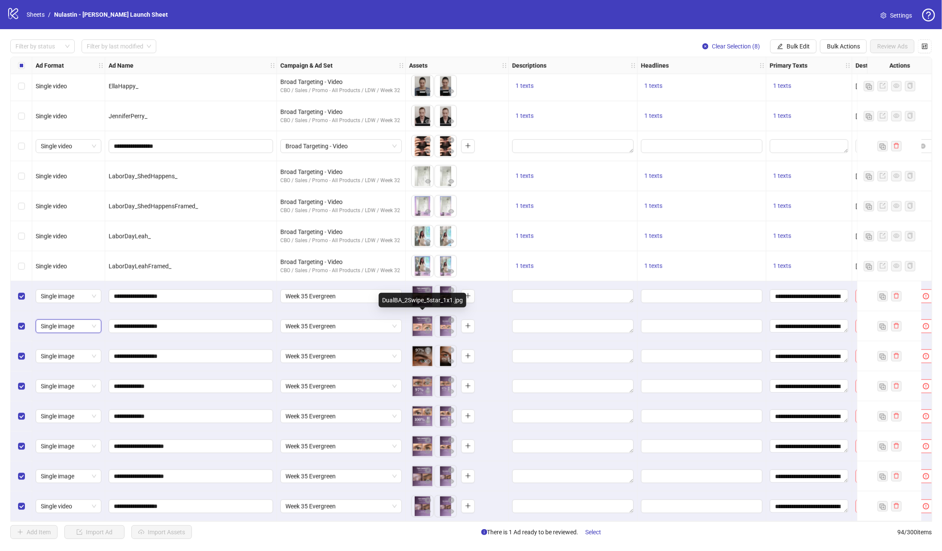
click at [419, 326] on body "logo/logo-mobile Sheets / Nulastin - [PERSON_NAME] Launch Sheet Settings Filter…" at bounding box center [471, 275] width 942 height 551
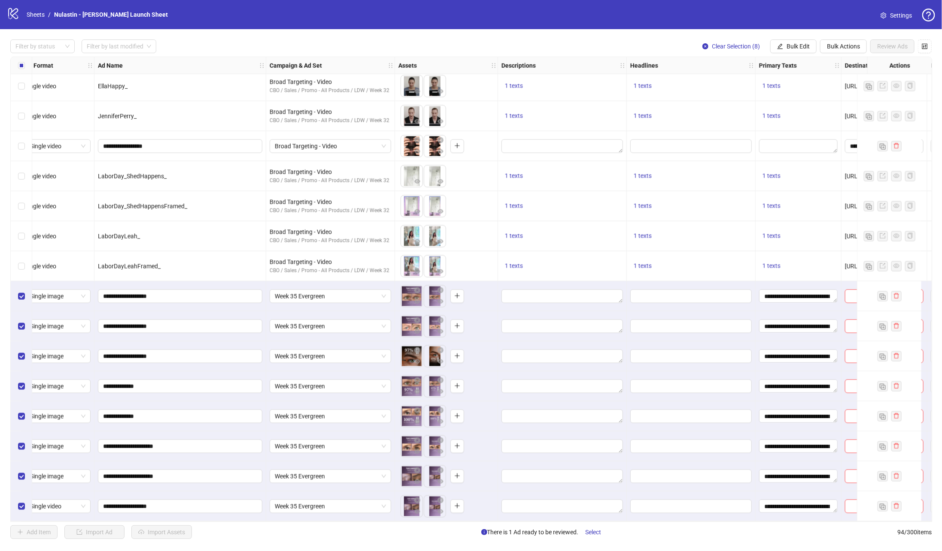
scroll to position [2379, 0]
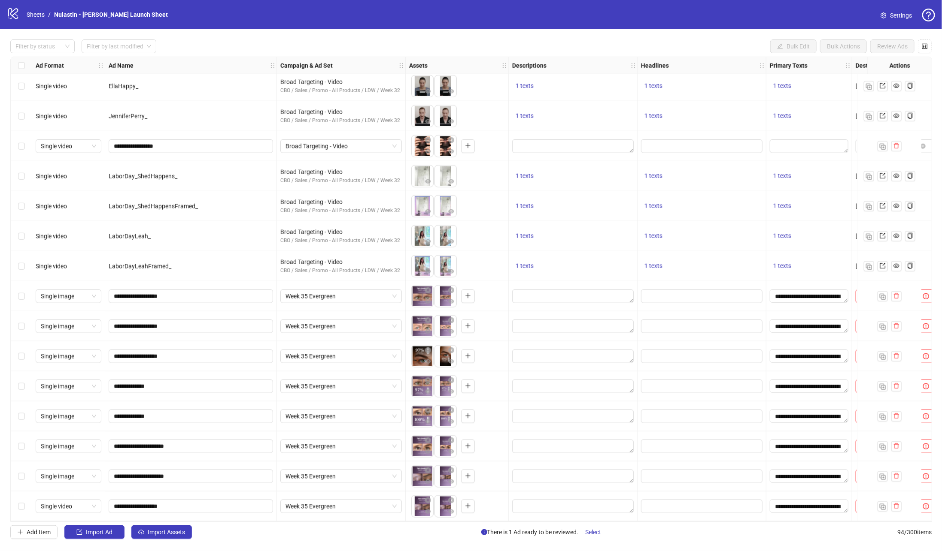
click at [18, 367] on label "Select row 94" at bounding box center [21, 506] width 7 height 9
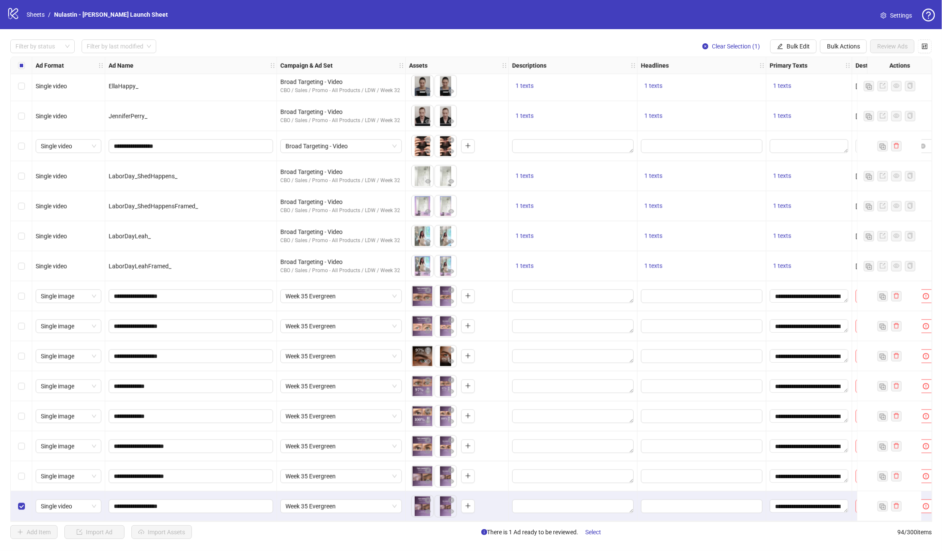
click at [21, 367] on div "Select row 91" at bounding box center [21, 417] width 21 height 30
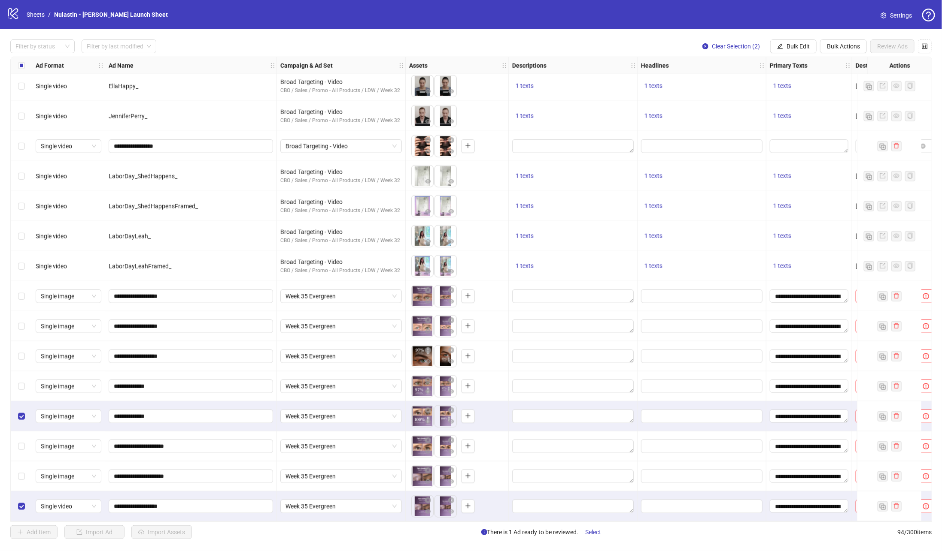
click at [21, 367] on div "Select row 91" at bounding box center [21, 417] width 21 height 30
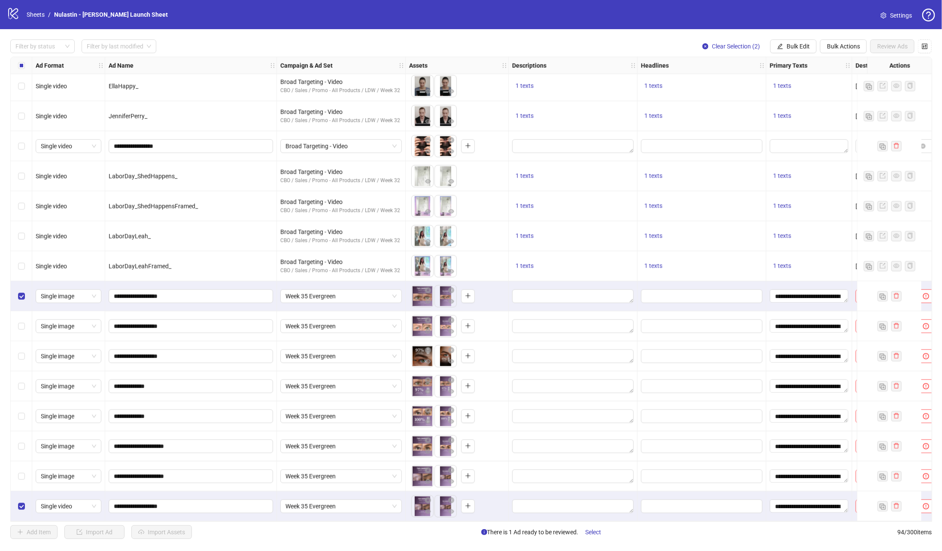
click at [18, 314] on div "Select row 88" at bounding box center [21, 327] width 21 height 30
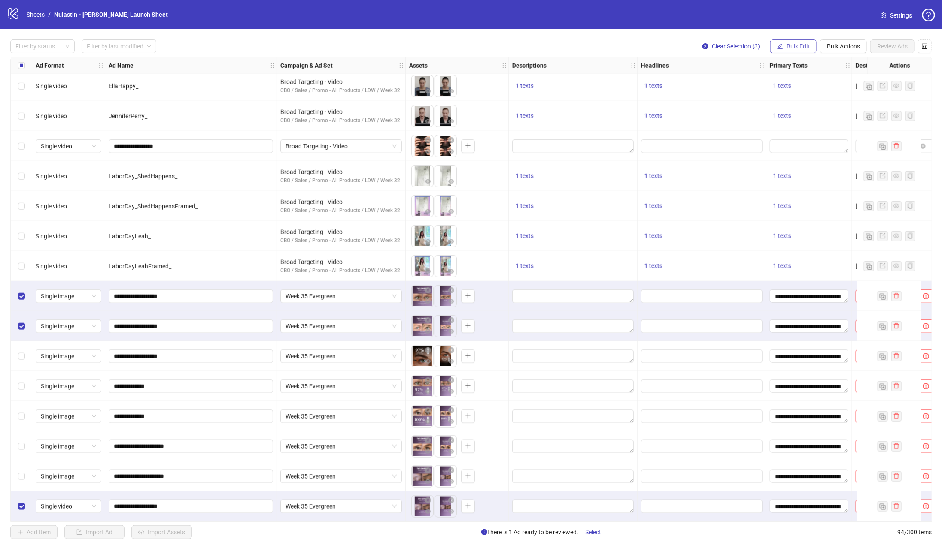
click at [627, 45] on span "Bulk Edit" at bounding box center [797, 46] width 23 height 7
click at [627, 117] on span "Headlines" at bounding box center [802, 118] width 51 height 9
click at [627, 82] on div "Press Shift+Enter to add new input" at bounding box center [770, 81] width 99 height 15
click at [627, 80] on input "text" at bounding box center [770, 84] width 129 height 14
paste input "**********"
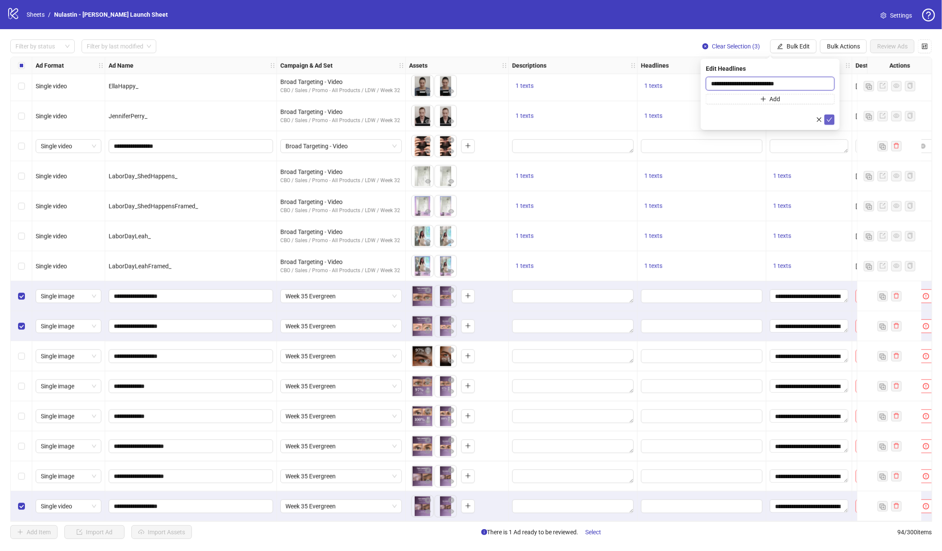
type input "**********"
click at [627, 121] on button "submit" at bounding box center [829, 120] width 10 height 10
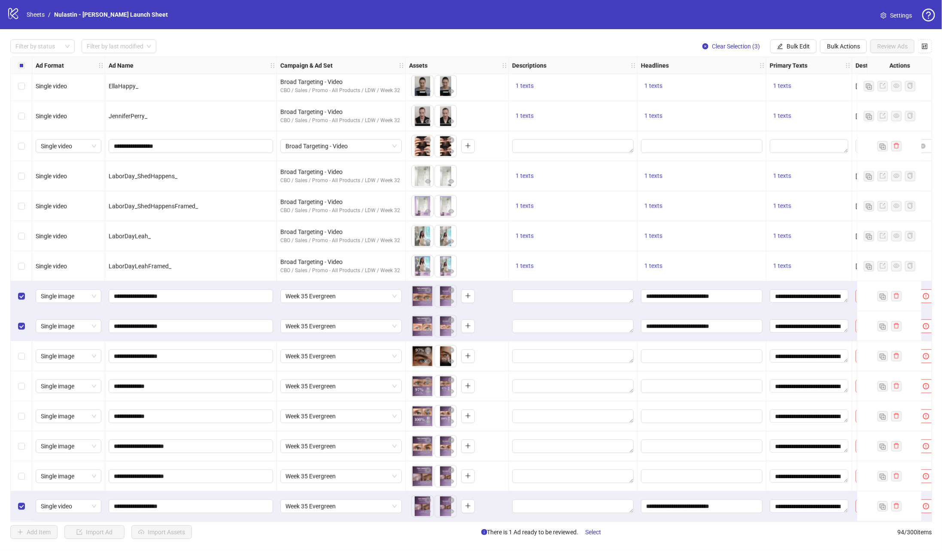
click at [16, 296] on div "Select row 87" at bounding box center [21, 297] width 21 height 30
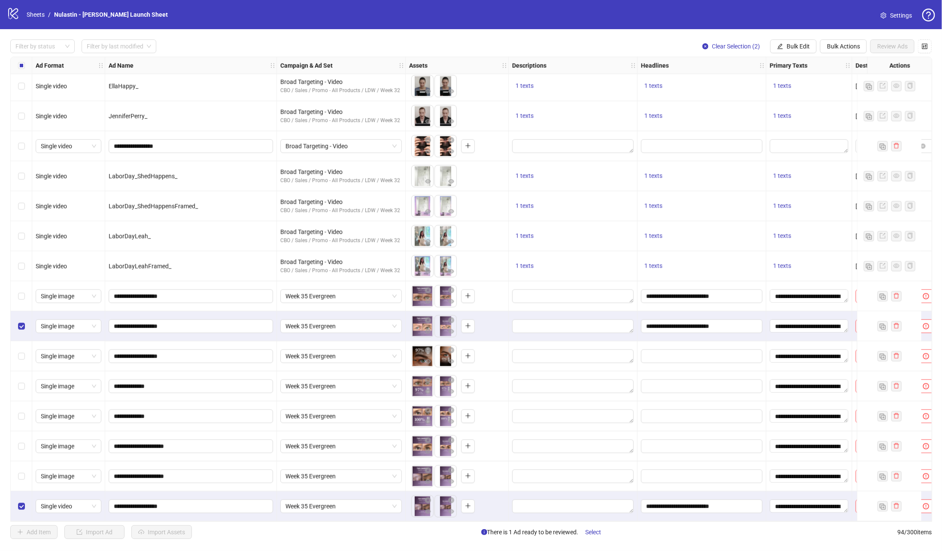
click at [16, 320] on div "Select row 88" at bounding box center [21, 327] width 21 height 30
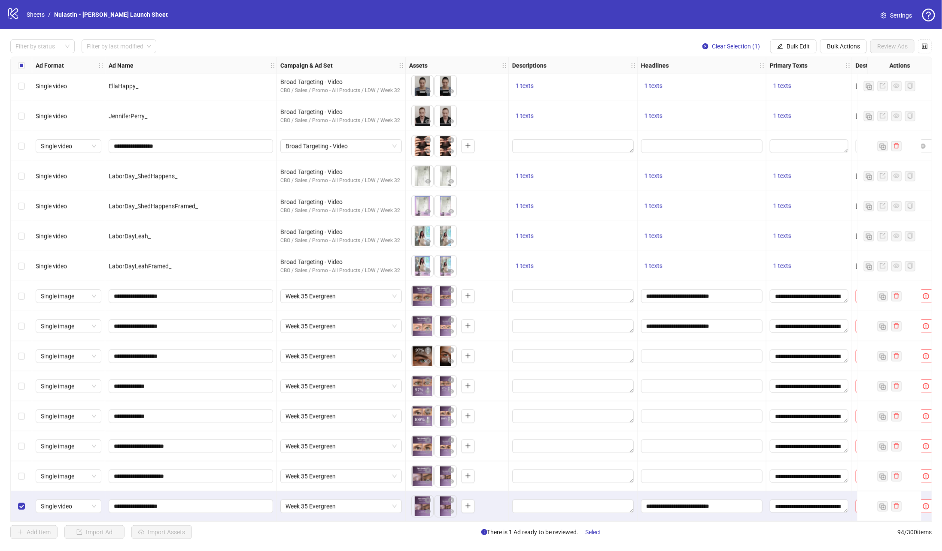
click at [16, 367] on div "Select row 94" at bounding box center [21, 507] width 21 height 30
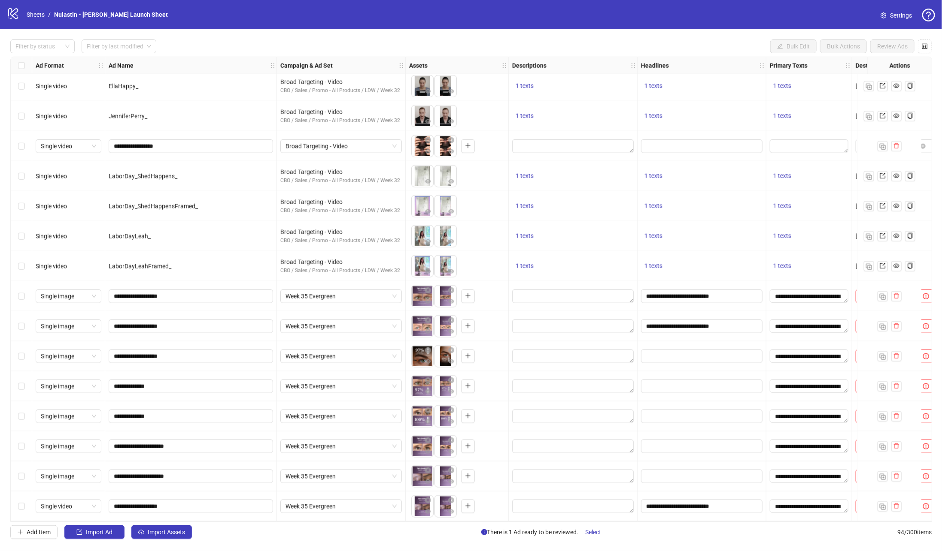
click at [18, 367] on div "Select row 93" at bounding box center [21, 477] width 21 height 30
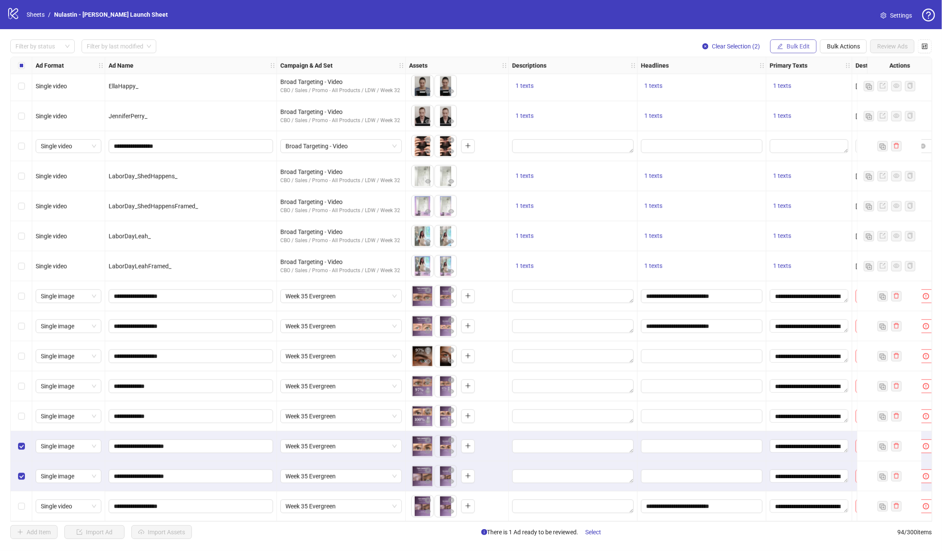
click at [627, 48] on button "Bulk Edit" at bounding box center [793, 46] width 46 height 14
click at [627, 117] on span "Headlines" at bounding box center [802, 118] width 51 height 9
click at [627, 78] on input "text" at bounding box center [770, 84] width 129 height 14
paste input "**********"
type input "**********"
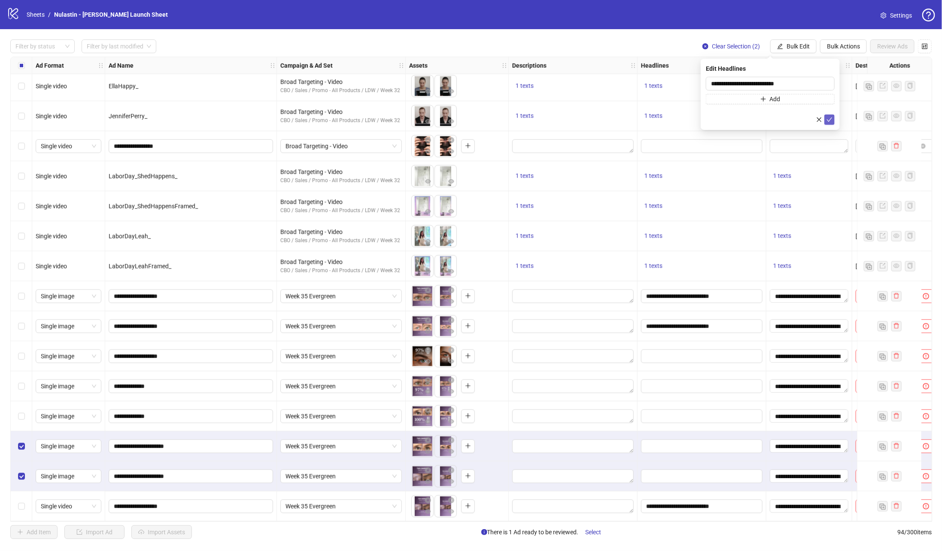
click at [627, 118] on icon "check" at bounding box center [829, 120] width 6 height 6
click at [548, 332] on div at bounding box center [573, 327] width 129 height 30
click at [538, 294] on textarea "Edit values" at bounding box center [572, 297] width 121 height 14
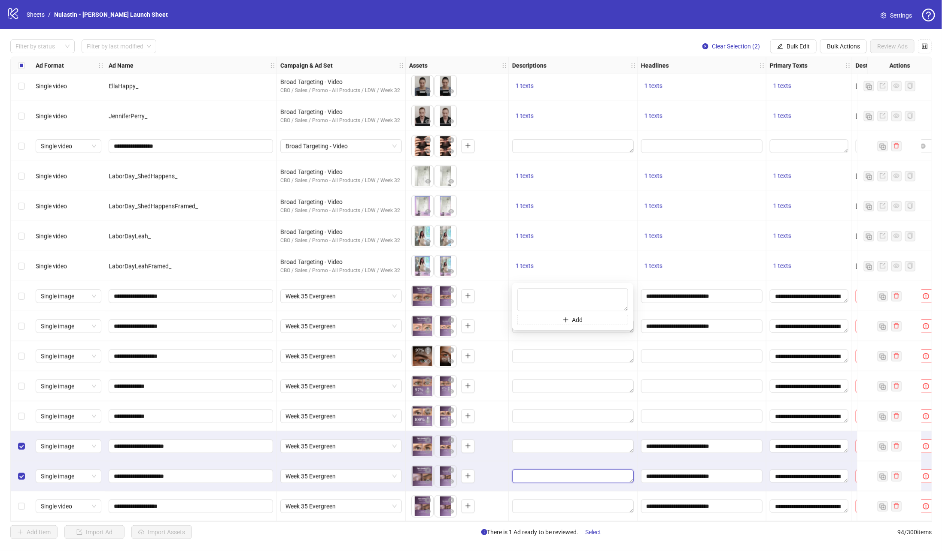
click at [526, 367] on textarea "Edit values" at bounding box center [572, 477] width 121 height 14
click at [544, 367] on textarea "Edit values" at bounding box center [572, 447] width 121 height 14
click at [587, 337] on div at bounding box center [573, 327] width 129 height 30
click at [627, 367] on div at bounding box center [701, 387] width 129 height 30
click at [627, 352] on input "Edit values" at bounding box center [700, 356] width 109 height 9
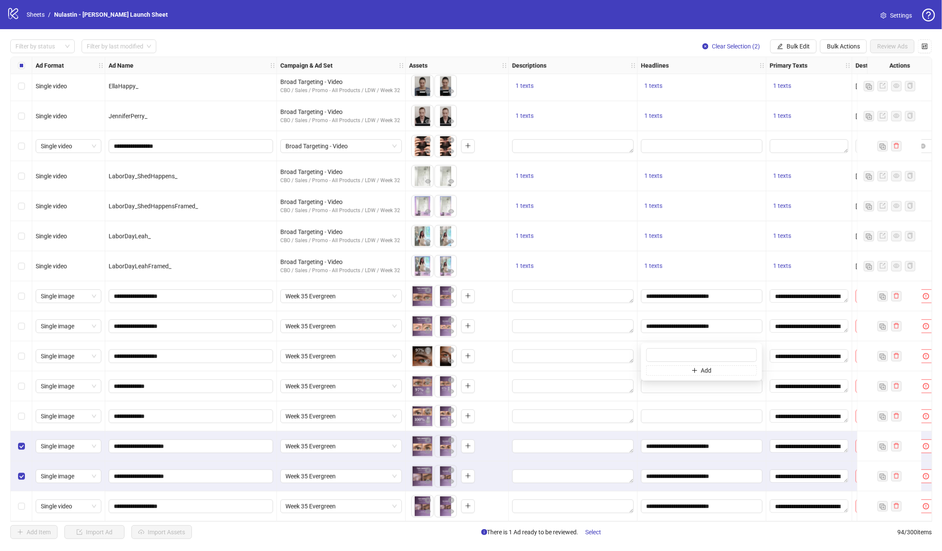
type input "**********"
click at [627, 367] on input "Edit values" at bounding box center [700, 386] width 109 height 9
click at [627, 367] on div at bounding box center [701, 387] width 129 height 30
click at [627, 367] on input "Edit values" at bounding box center [700, 386] width 109 height 9
paste input "**********"
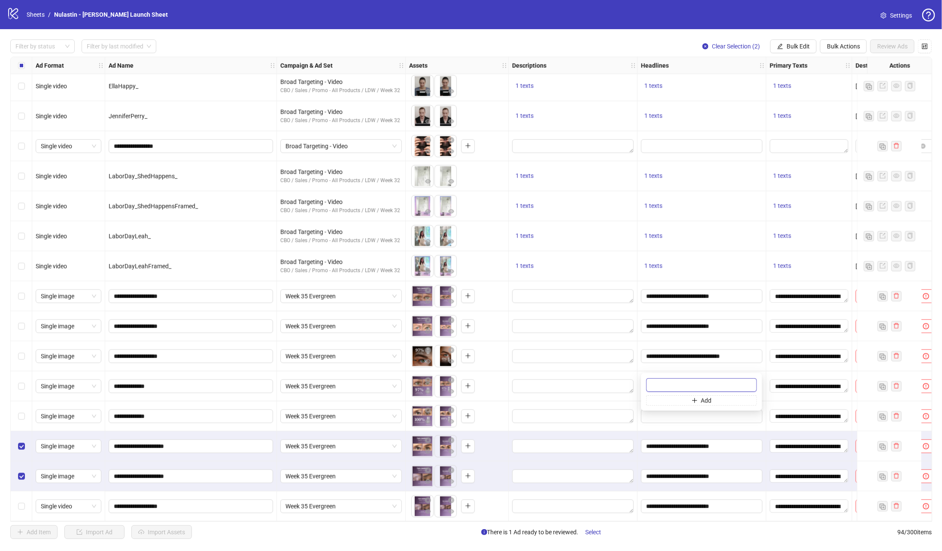
type input "**********"
click at [627, 360] on span "**********" at bounding box center [701, 357] width 121 height 14
click at [627, 367] on input "Edit values" at bounding box center [700, 416] width 109 height 9
click at [627, 367] on input "text" at bounding box center [701, 416] width 111 height 14
type input "**********"
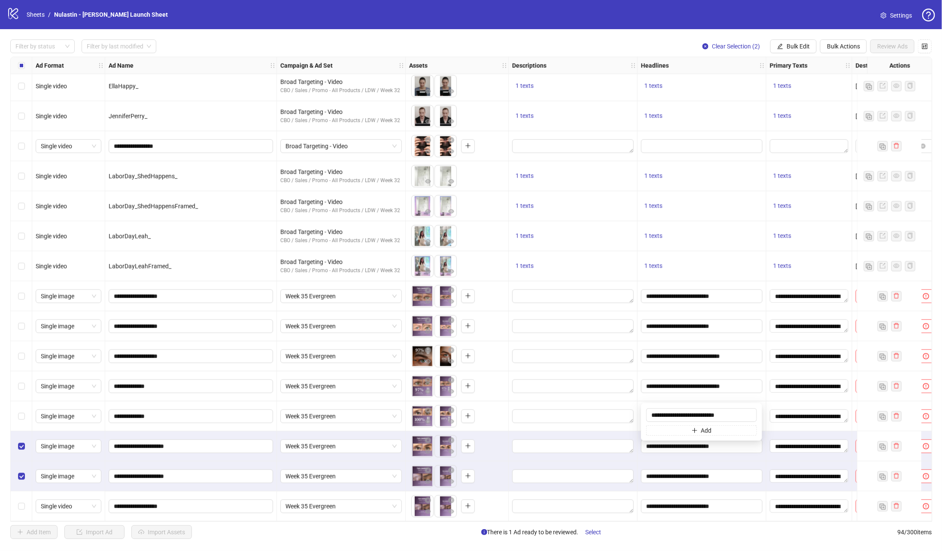
click at [627, 367] on div at bounding box center [573, 387] width 129 height 30
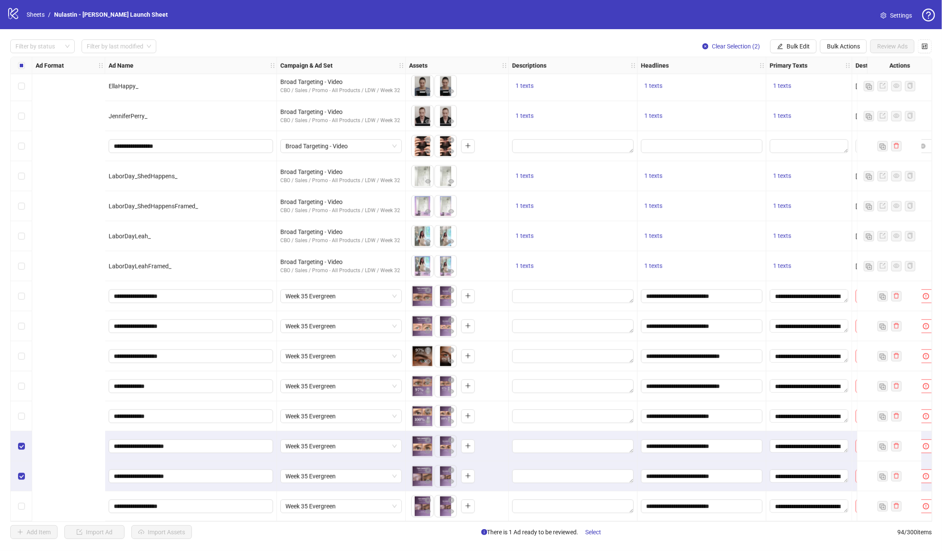
scroll to position [2379, 450]
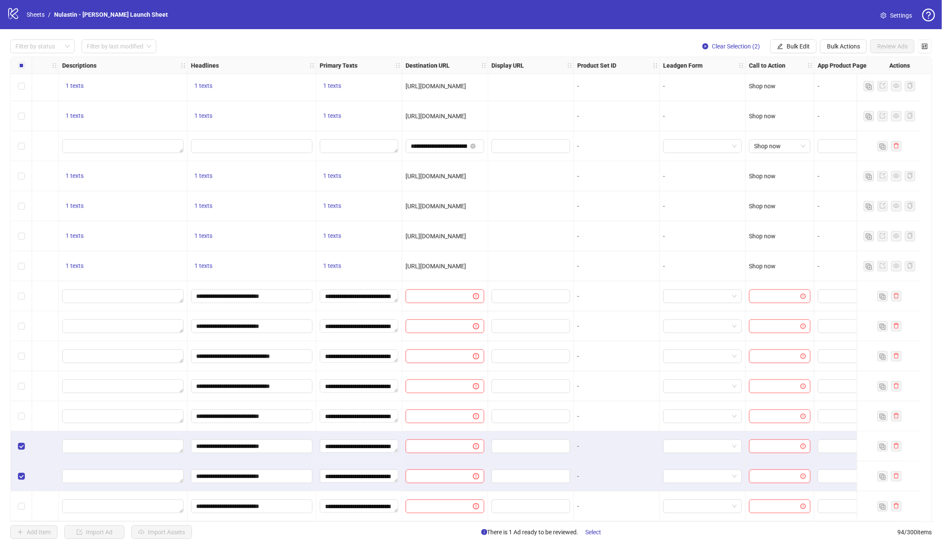
click at [427, 282] on div at bounding box center [445, 297] width 86 height 30
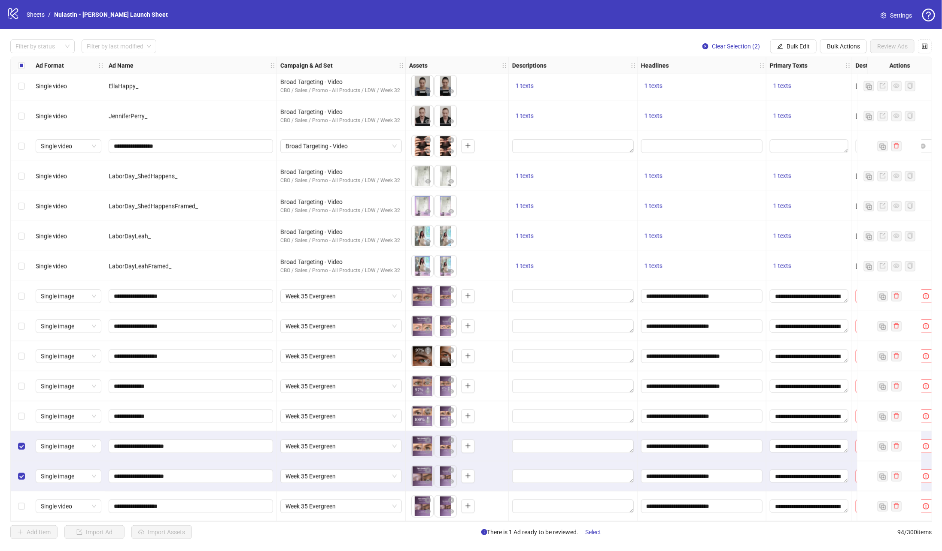
click at [26, 299] on div "Select row 87" at bounding box center [21, 297] width 21 height 30
click at [23, 316] on div "Select row 88" at bounding box center [21, 327] width 21 height 30
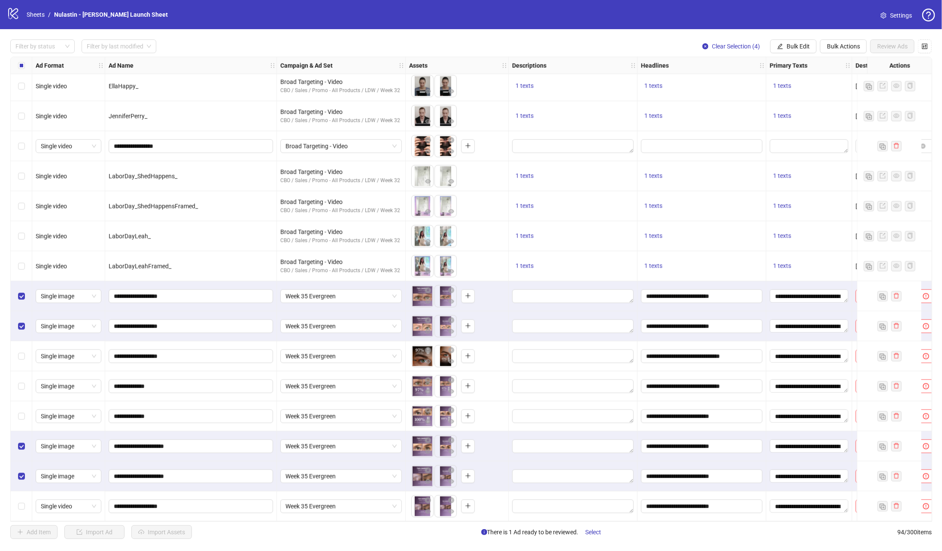
click at [21, 346] on div "Select row 89" at bounding box center [21, 357] width 21 height 30
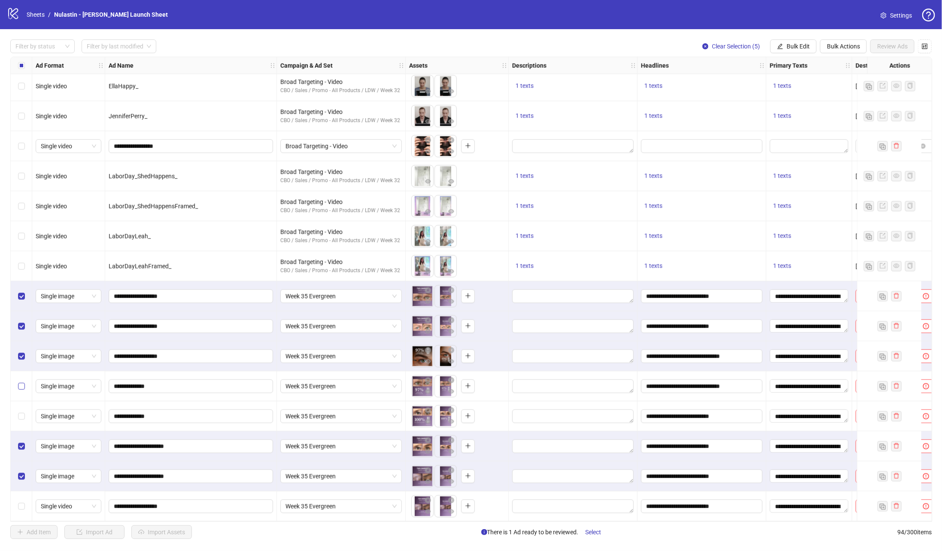
click at [21, 367] on label "Select row 90" at bounding box center [21, 386] width 7 height 9
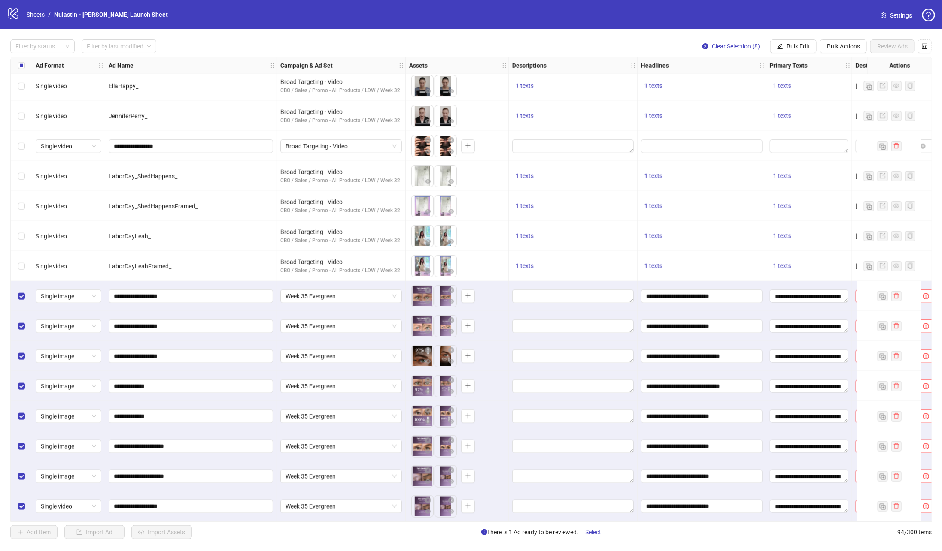
click at [22, 297] on label "Select row 87" at bounding box center [21, 296] width 7 height 9
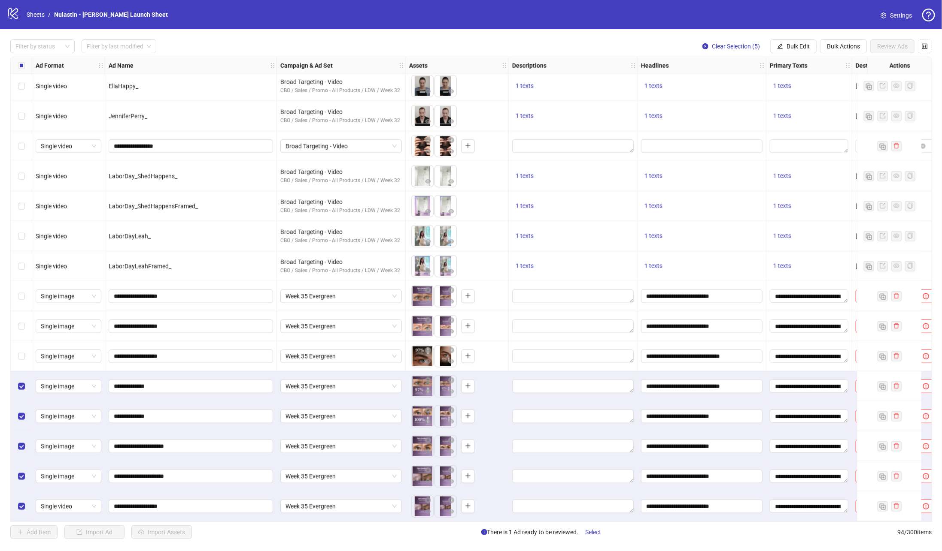
click at [21, 367] on div "Select row 90" at bounding box center [21, 387] width 21 height 30
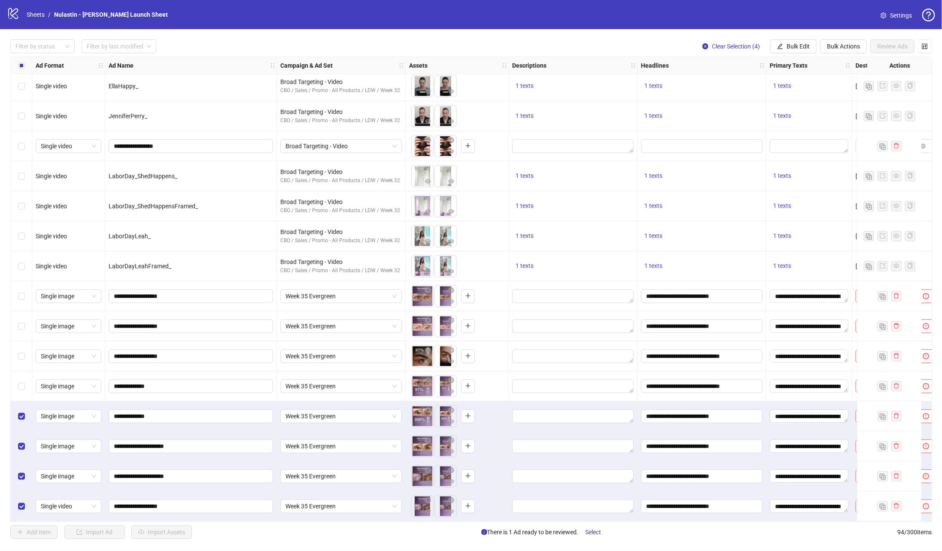
click at [21, 367] on div "Select row 91" at bounding box center [21, 417] width 21 height 30
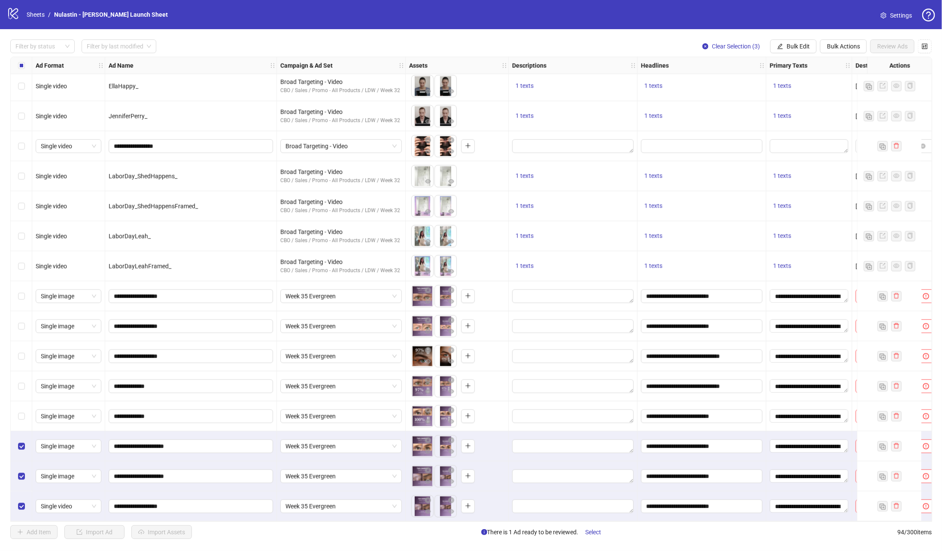
click at [19, 367] on div "Select row 94" at bounding box center [21, 507] width 21 height 30
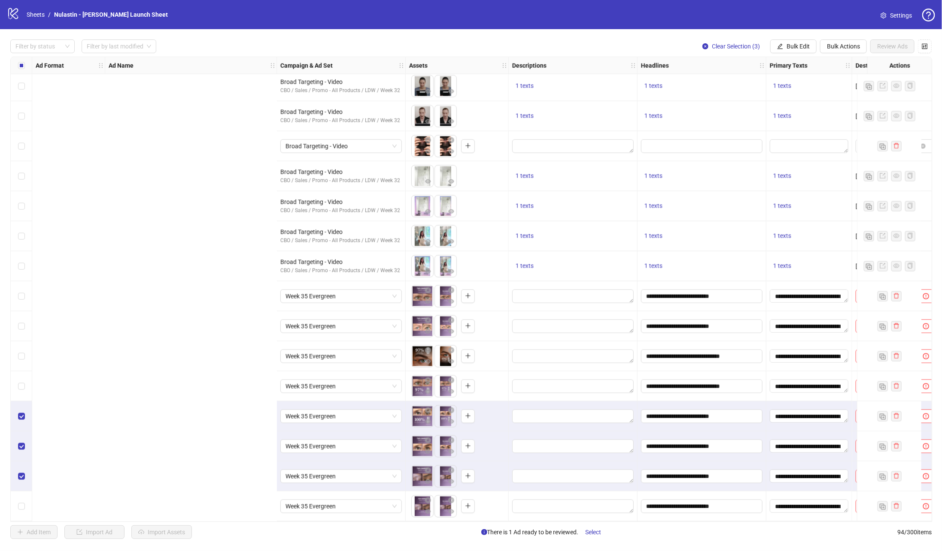
scroll to position [2379, 413]
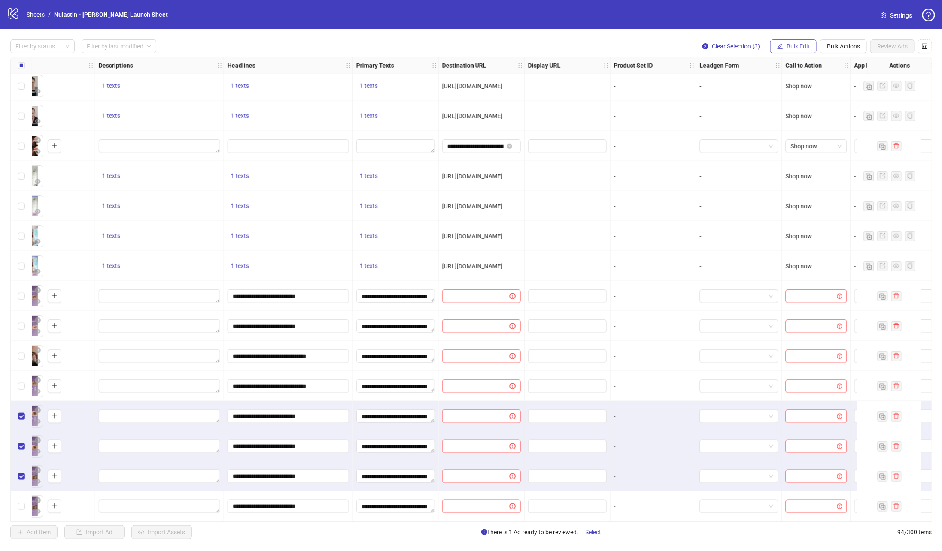
click at [627, 48] on span "Bulk Edit" at bounding box center [797, 46] width 23 height 7
click at [627, 161] on span "Display URL" at bounding box center [802, 159] width 51 height 9
click at [627, 44] on button "Bulk Edit" at bounding box center [793, 46] width 46 height 14
click at [627, 147] on span "Destination URL" at bounding box center [802, 146] width 51 height 9
click at [627, 83] on input "text" at bounding box center [767, 83] width 112 height 9
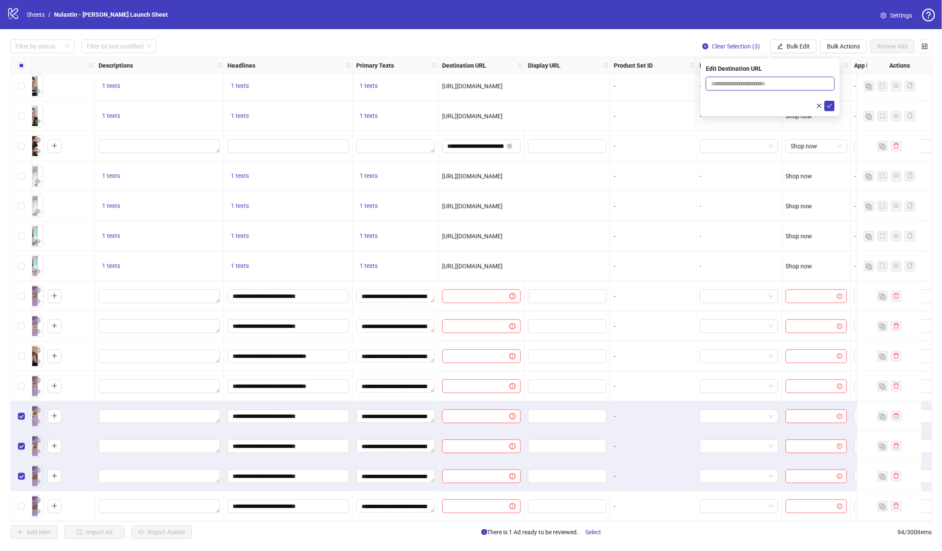
paste input "**********"
type input "**********"
click at [627, 103] on icon "check" at bounding box center [829, 106] width 6 height 6
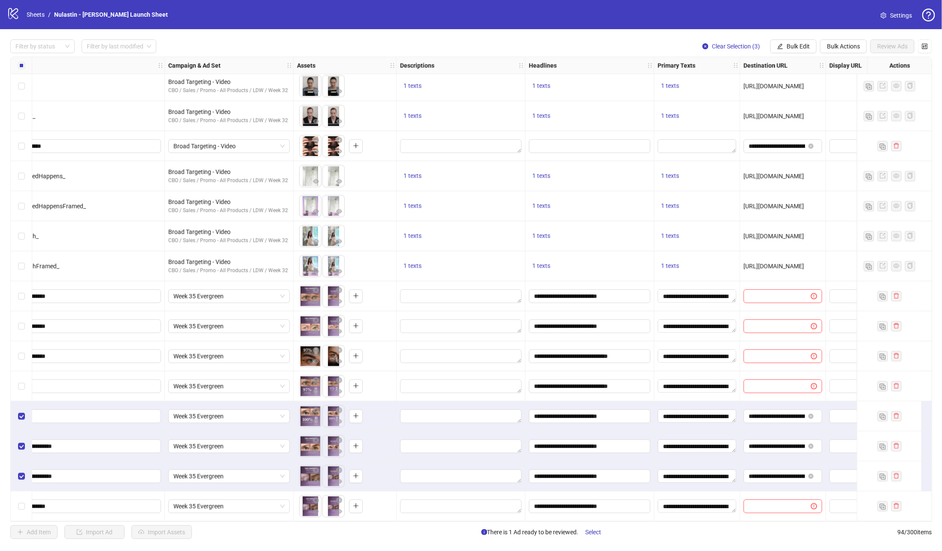
scroll to position [2379, 0]
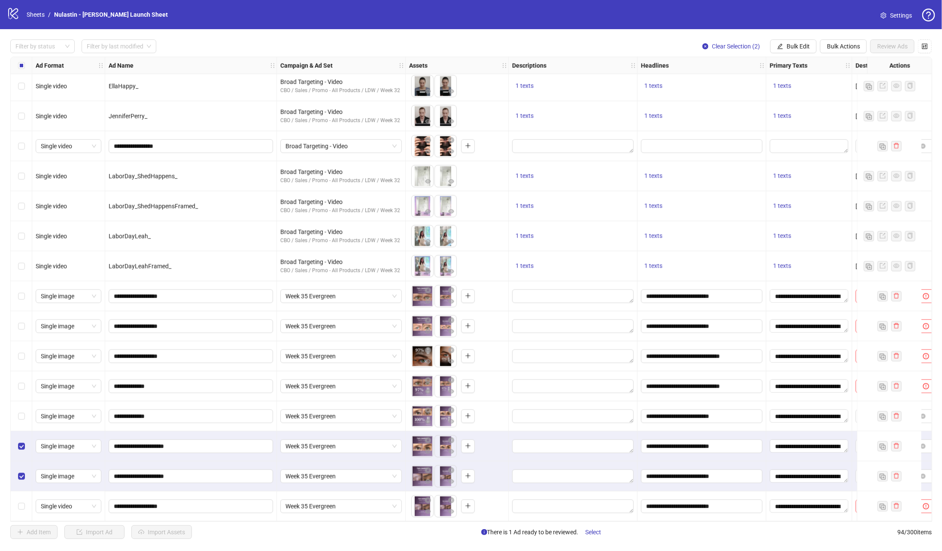
click at [23, 367] on label "Select row 92" at bounding box center [21, 446] width 7 height 9
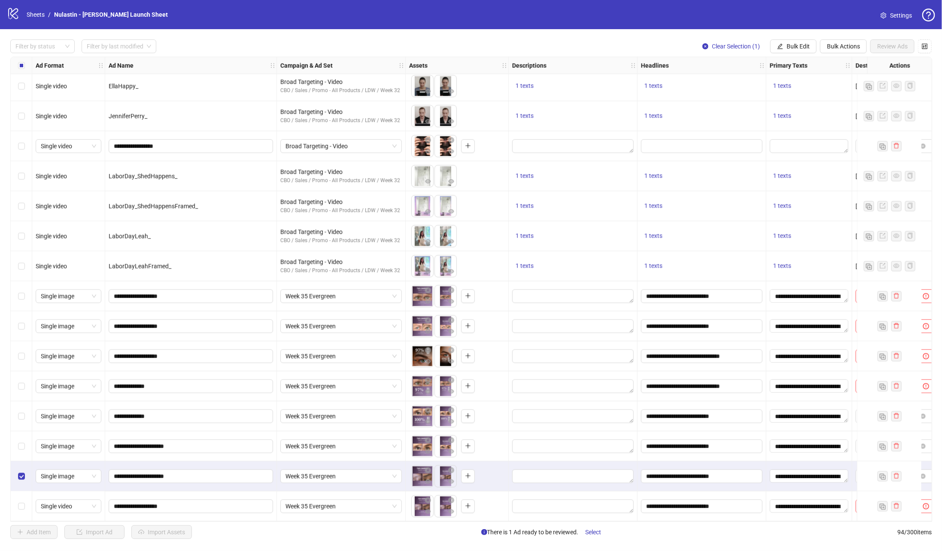
click at [21, 367] on div "Select row 93" at bounding box center [21, 477] width 21 height 30
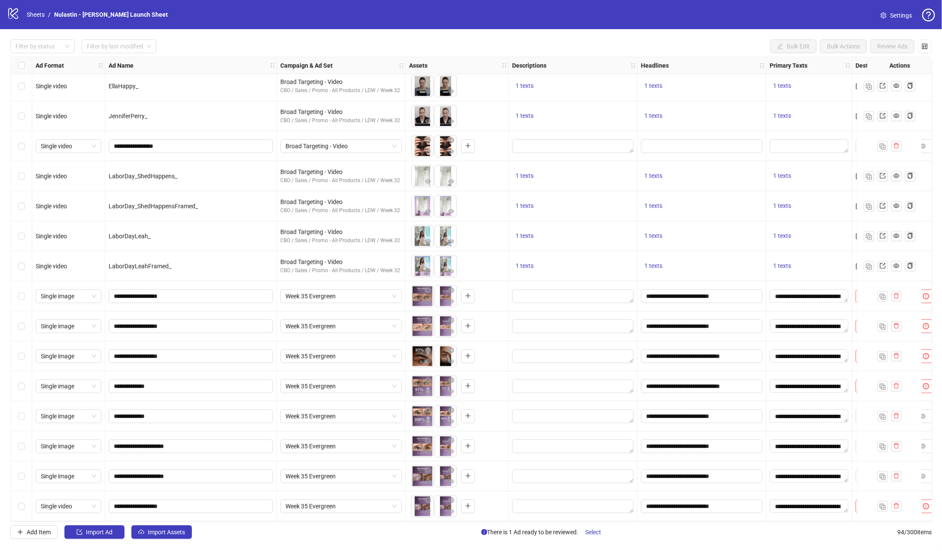
click at [25, 367] on div "Select row 90" at bounding box center [21, 387] width 21 height 30
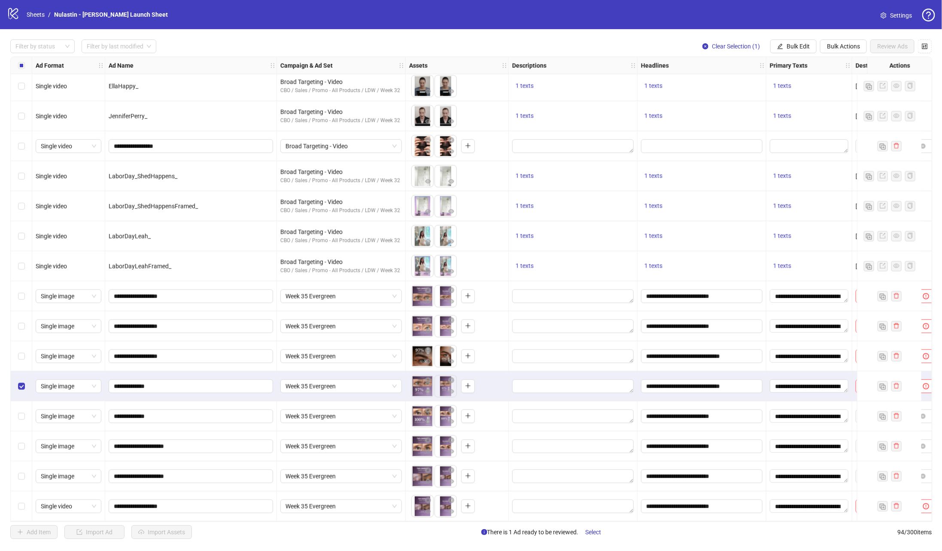
click at [24, 353] on div "Select row 89" at bounding box center [21, 357] width 21 height 30
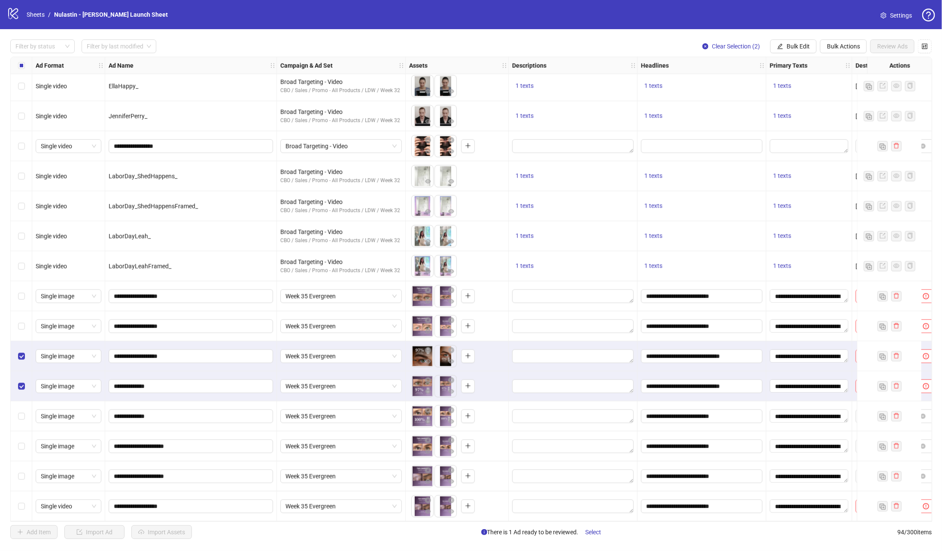
click at [29, 296] on div "Select row 87" at bounding box center [21, 297] width 21 height 30
click at [627, 44] on span "Bulk Edit" at bounding box center [797, 46] width 23 height 7
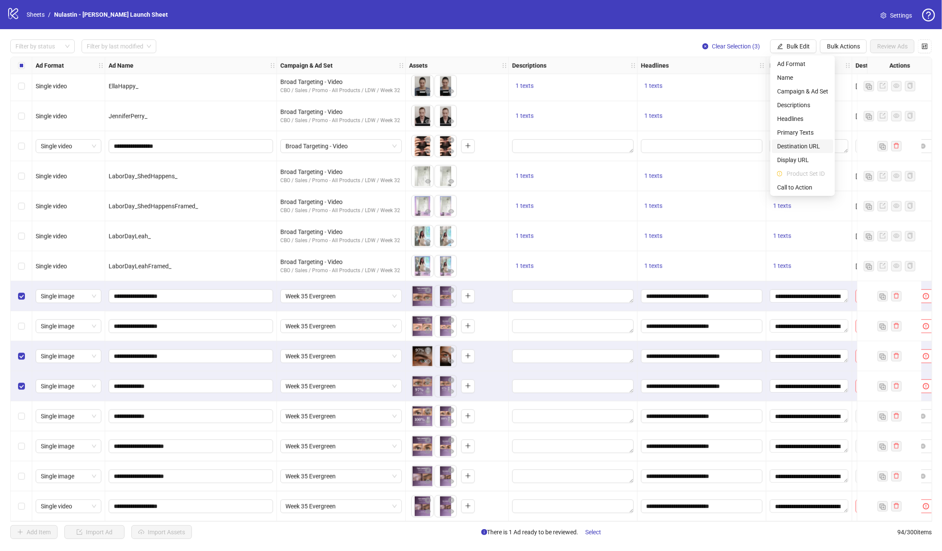
click at [627, 141] on li "Destination URL" at bounding box center [802, 146] width 61 height 14
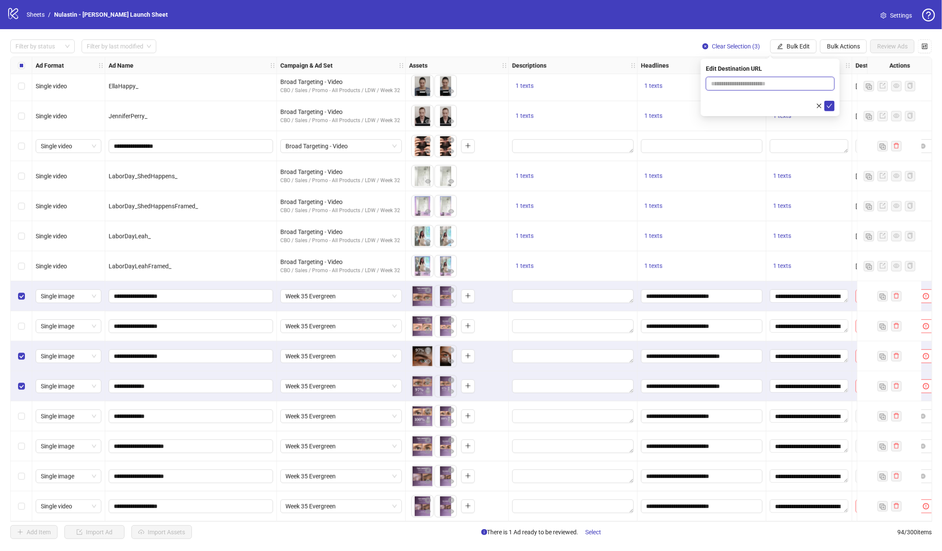
click at [627, 79] on input "text" at bounding box center [767, 83] width 112 height 9
paste input "**********"
type input "**********"
click at [627, 107] on div "**********" at bounding box center [769, 88] width 139 height 58
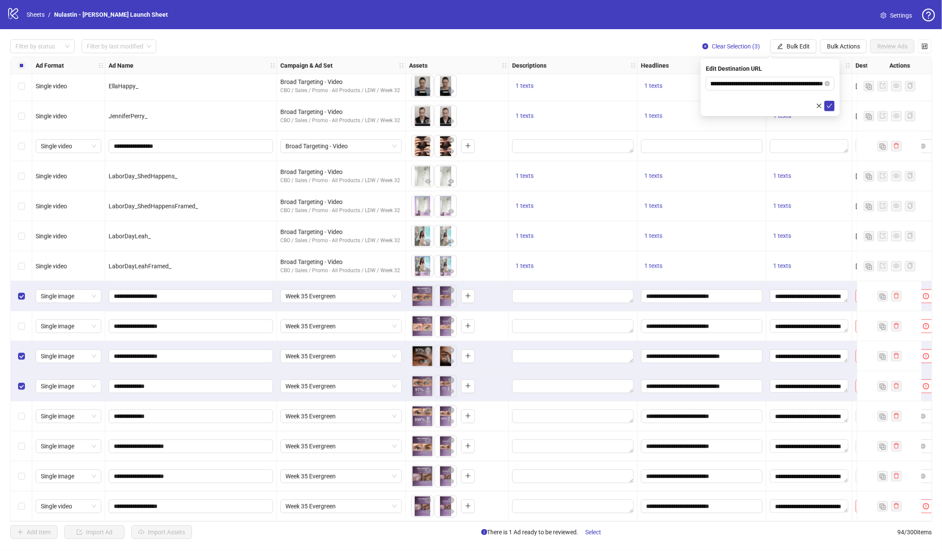
scroll to position [0, 0]
click at [627, 107] on button "submit" at bounding box center [829, 106] width 10 height 10
click at [25, 299] on div "Select row 87" at bounding box center [21, 297] width 21 height 30
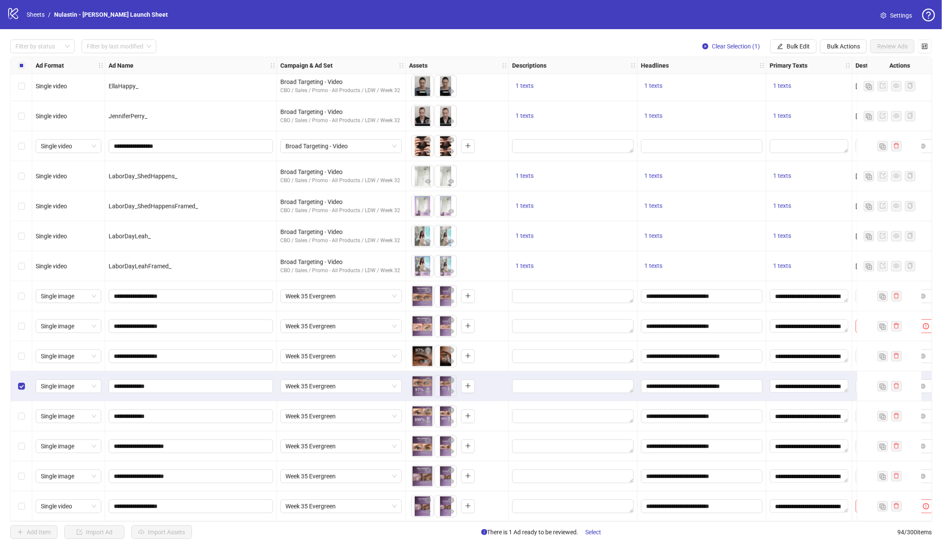
click at [17, 367] on div "Select row 90" at bounding box center [21, 387] width 21 height 30
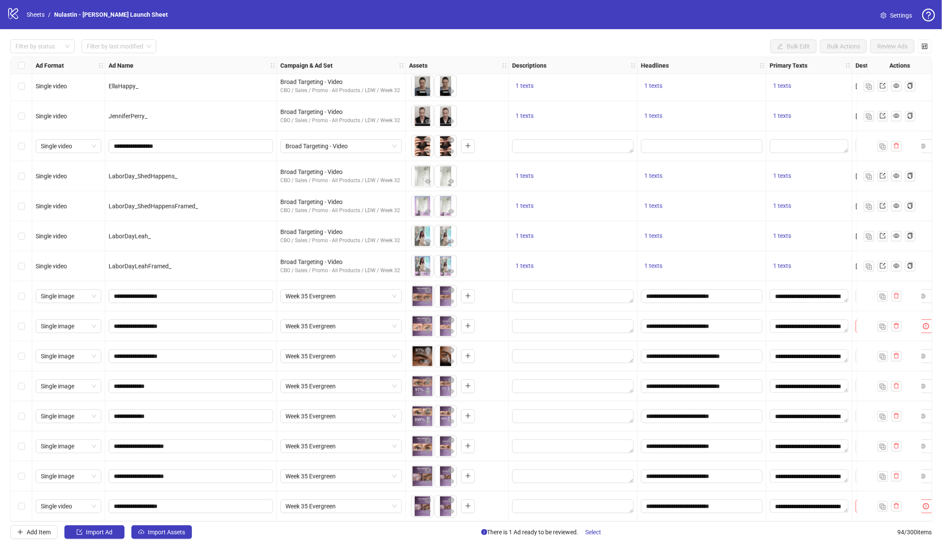
click at [17, 316] on div "Select row 88" at bounding box center [21, 327] width 21 height 30
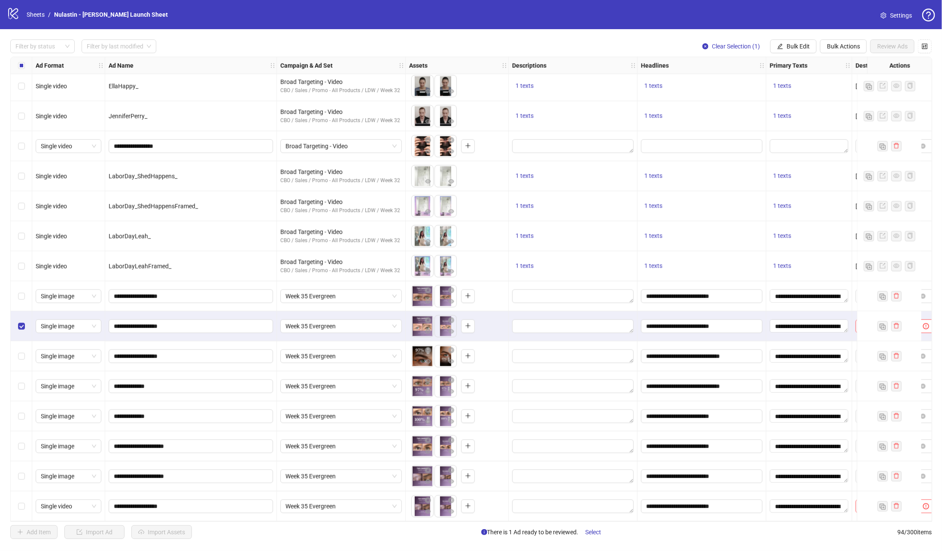
click at [17, 367] on div "Select row 94" at bounding box center [21, 507] width 21 height 30
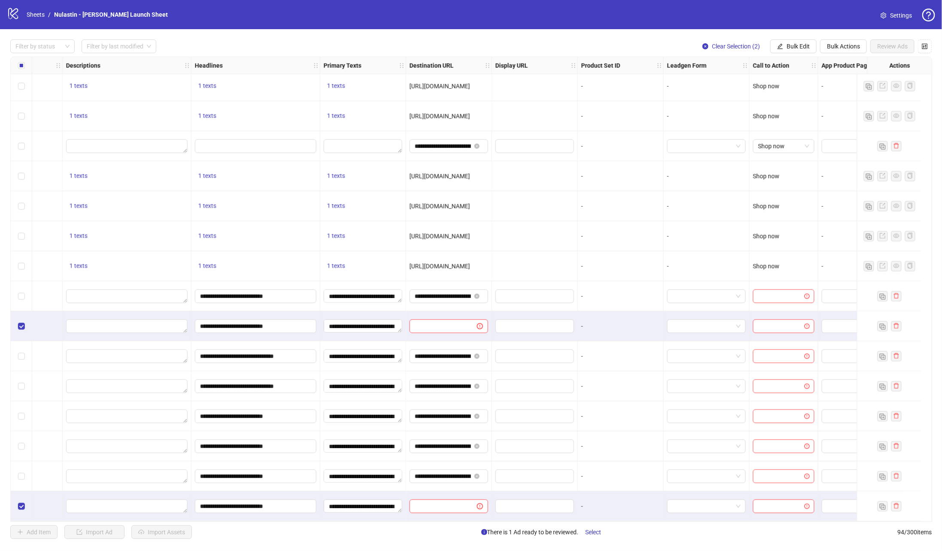
scroll to position [2379, 465]
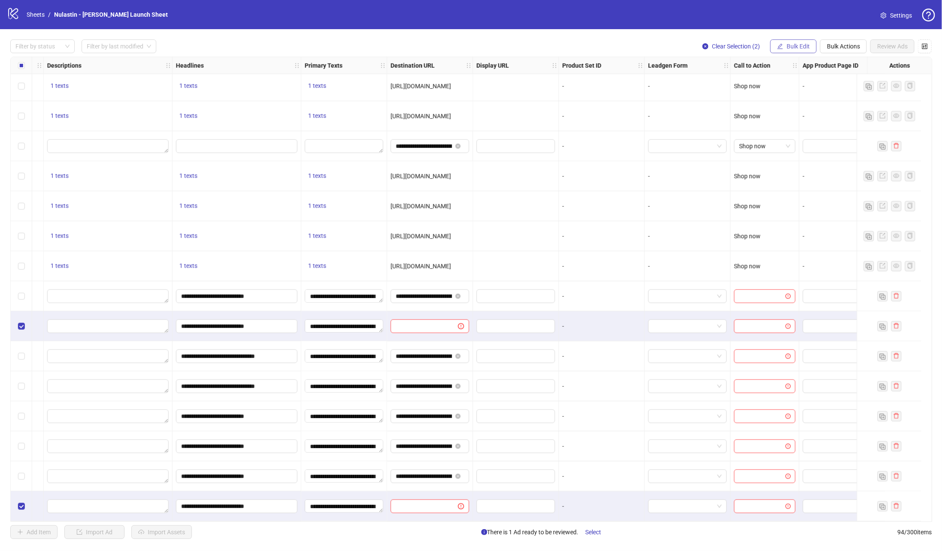
click at [627, 39] on button "Bulk Edit" at bounding box center [793, 46] width 46 height 14
click at [627, 145] on span "Destination URL" at bounding box center [802, 146] width 51 height 9
click at [627, 84] on input "text" at bounding box center [767, 83] width 112 height 9
paste input "**********"
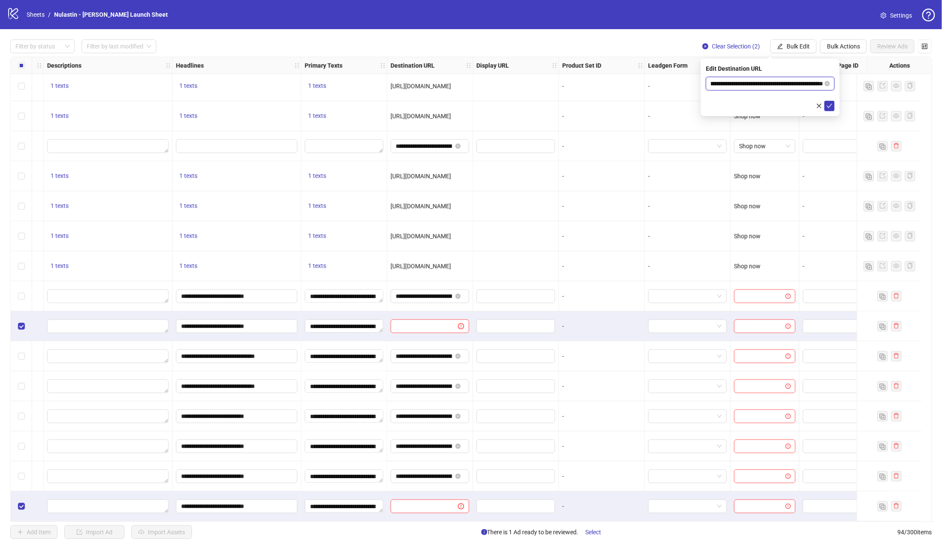
type input "**********"
click at [627, 109] on div "**********" at bounding box center [769, 88] width 139 height 58
click at [627, 108] on icon "check" at bounding box center [829, 106] width 6 height 6
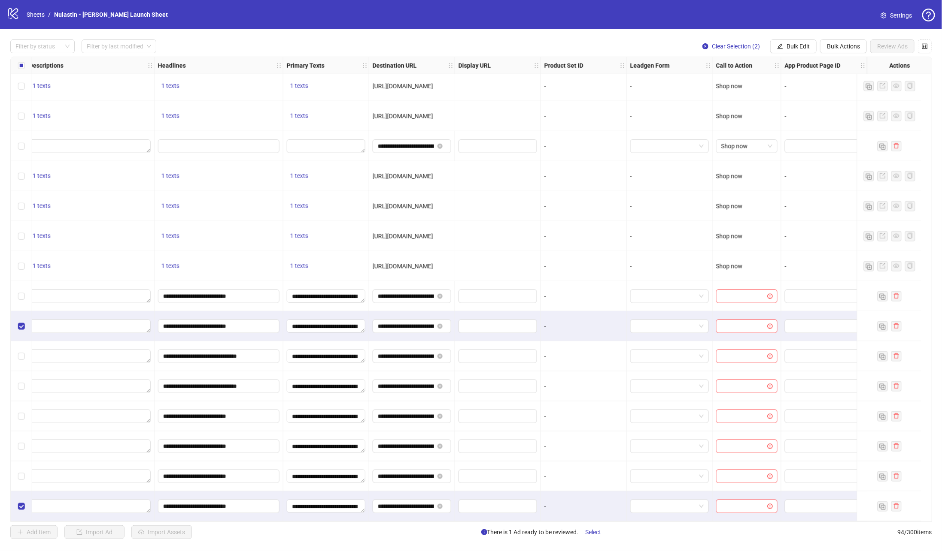
scroll to position [2379, 70]
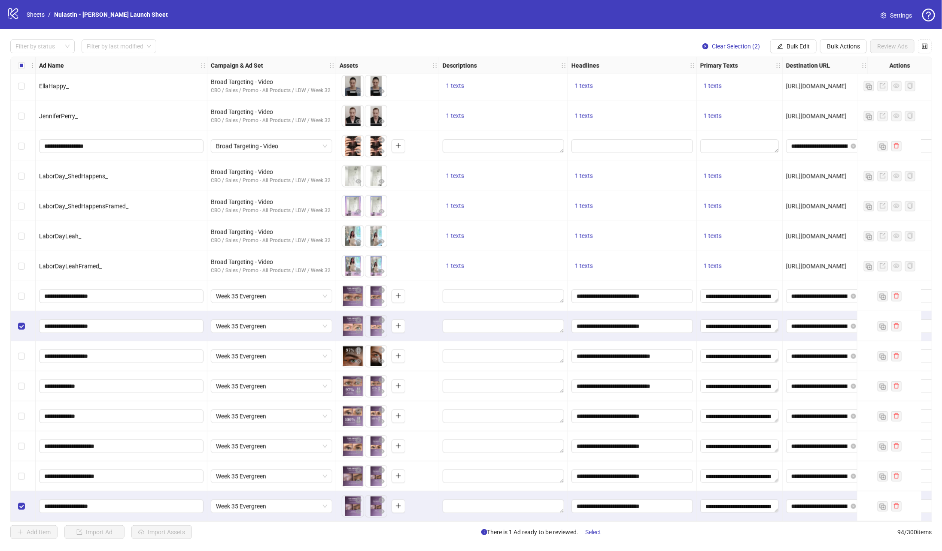
click at [27, 298] on div "Select row 87" at bounding box center [21, 297] width 21 height 30
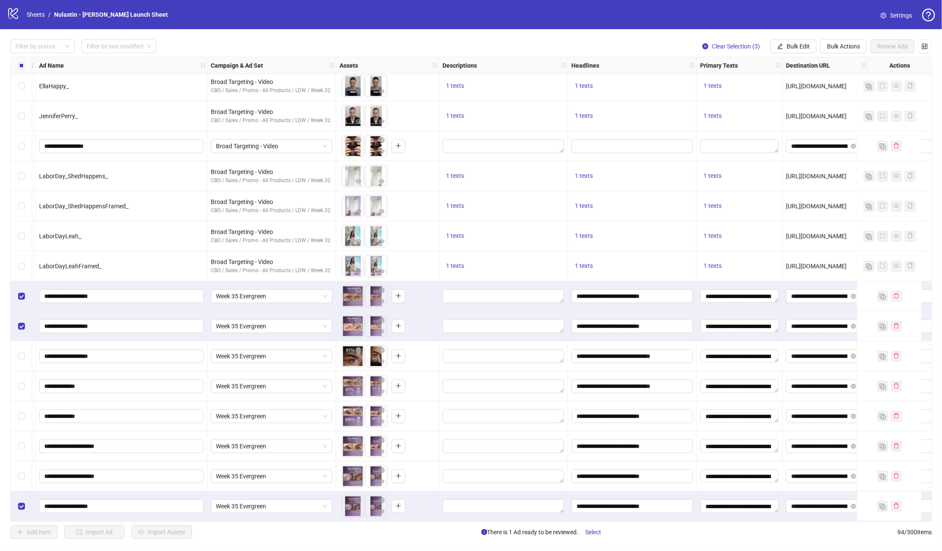
click at [20, 342] on div "Select row 89" at bounding box center [21, 357] width 21 height 30
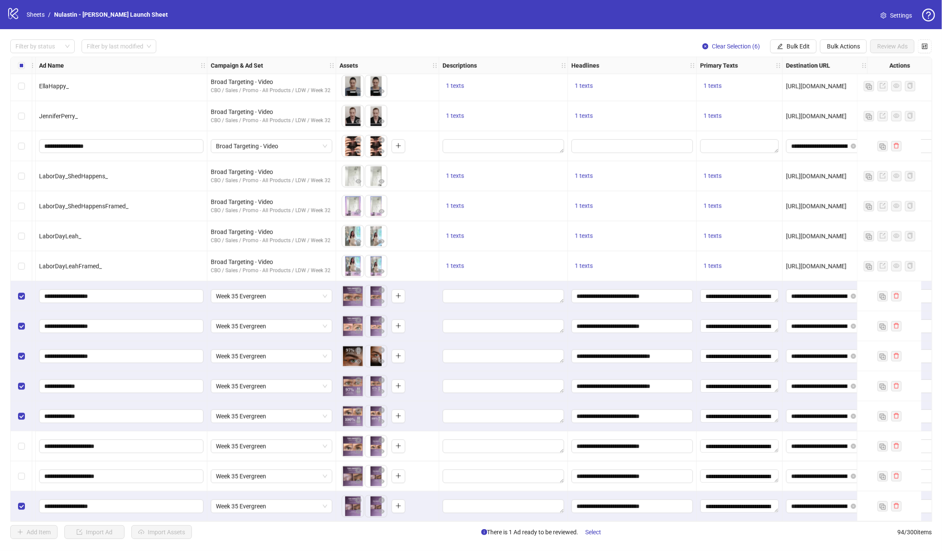
click at [20, 367] on div "Select row 92" at bounding box center [21, 447] width 21 height 30
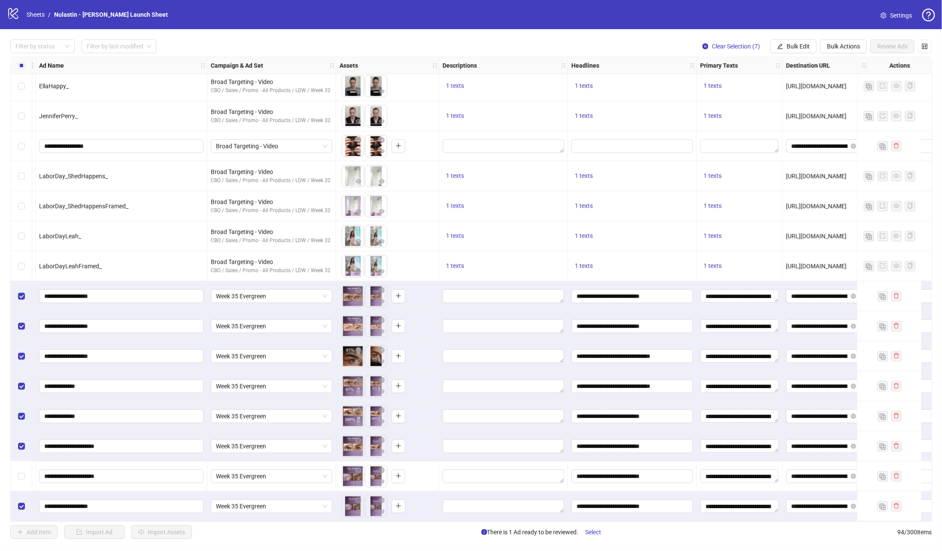
click at [21, 367] on div "Select row 93" at bounding box center [21, 477] width 21 height 30
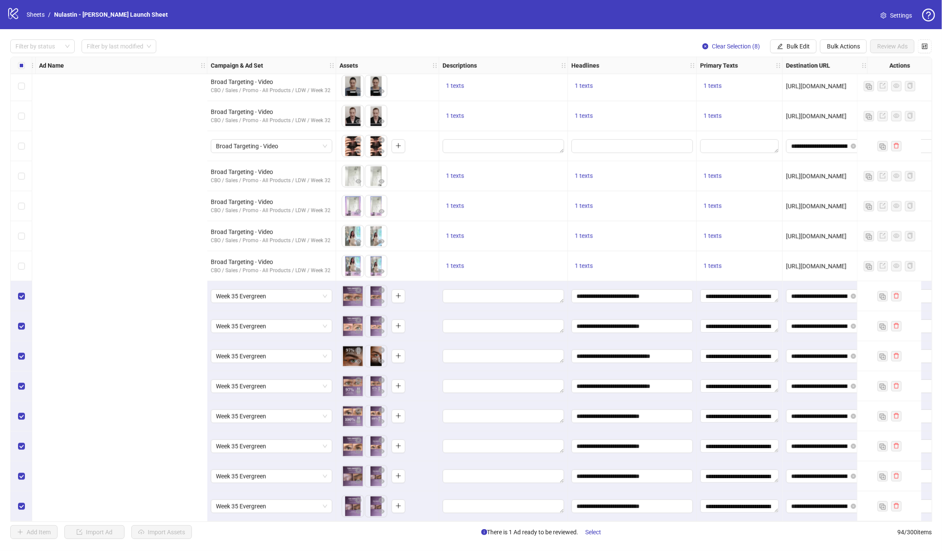
scroll to position [2379, 493]
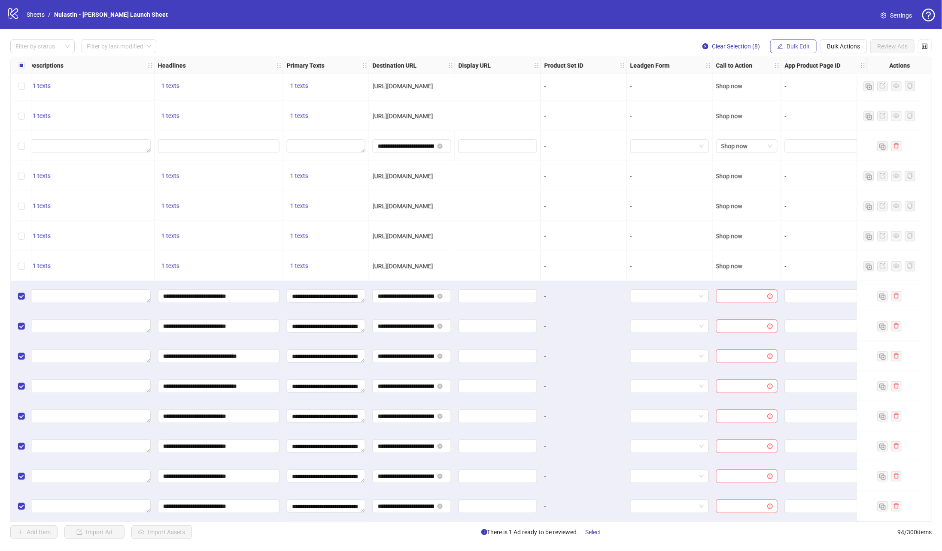
click at [627, 48] on span "Bulk Edit" at bounding box center [797, 46] width 23 height 7
click at [627, 182] on li "Call to Action" at bounding box center [802, 188] width 61 height 14
click at [627, 80] on input "search" at bounding box center [766, 83] width 111 height 13
type input "****"
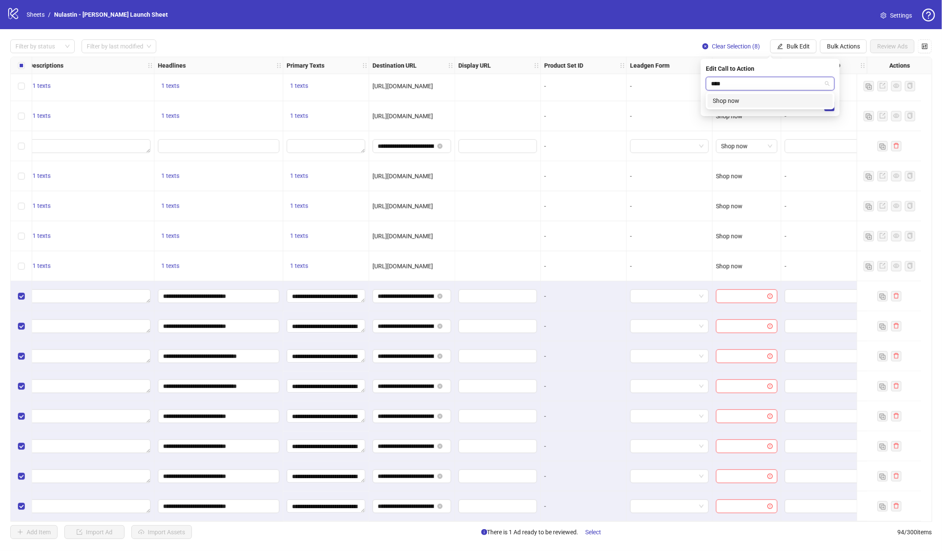
click at [627, 103] on div "Shop now" at bounding box center [769, 100] width 115 height 9
click at [627, 107] on button "submit" at bounding box center [829, 106] width 10 height 10
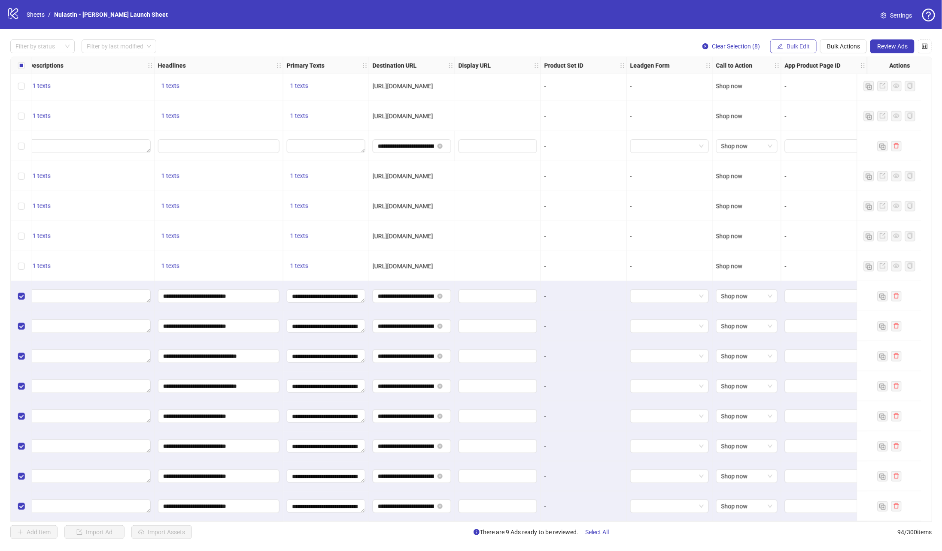
click at [627, 52] on button "Bulk Edit" at bounding box center [793, 46] width 46 height 14
click at [627, 104] on span "Descriptions" at bounding box center [802, 104] width 51 height 9
click at [627, 97] on div "Press Shift+Enter to add new input" at bounding box center [770, 90] width 99 height 15
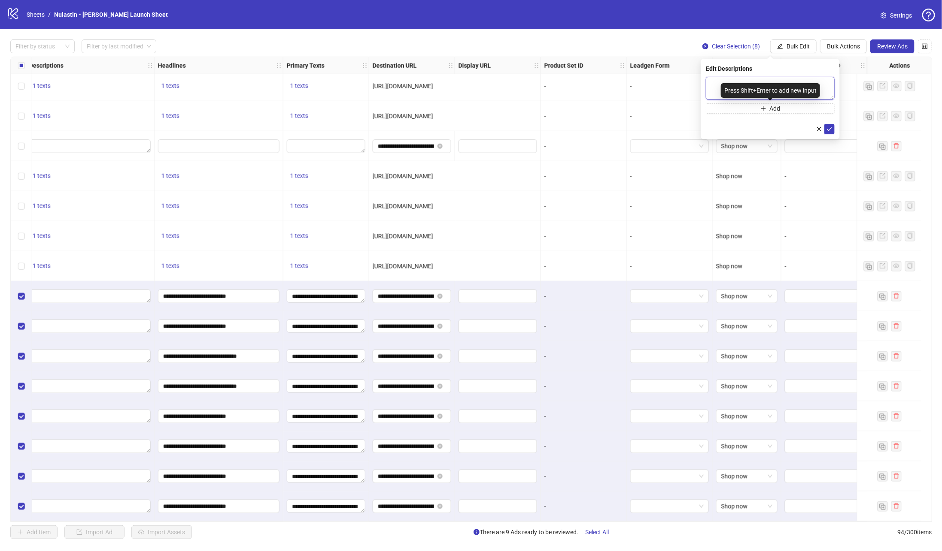
click at [627, 80] on textarea at bounding box center [770, 88] width 129 height 23
click at [627, 130] on icon "check" at bounding box center [829, 129] width 6 height 6
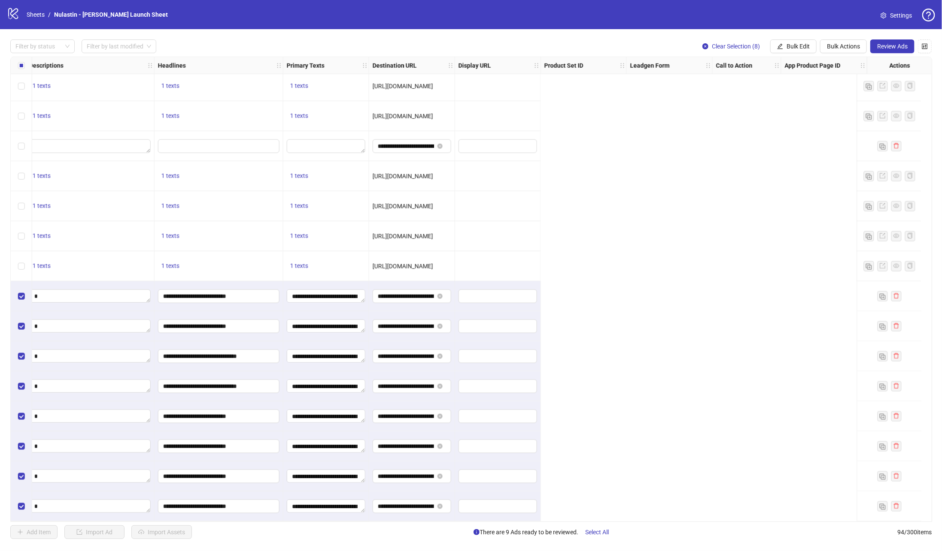
scroll to position [2379, 0]
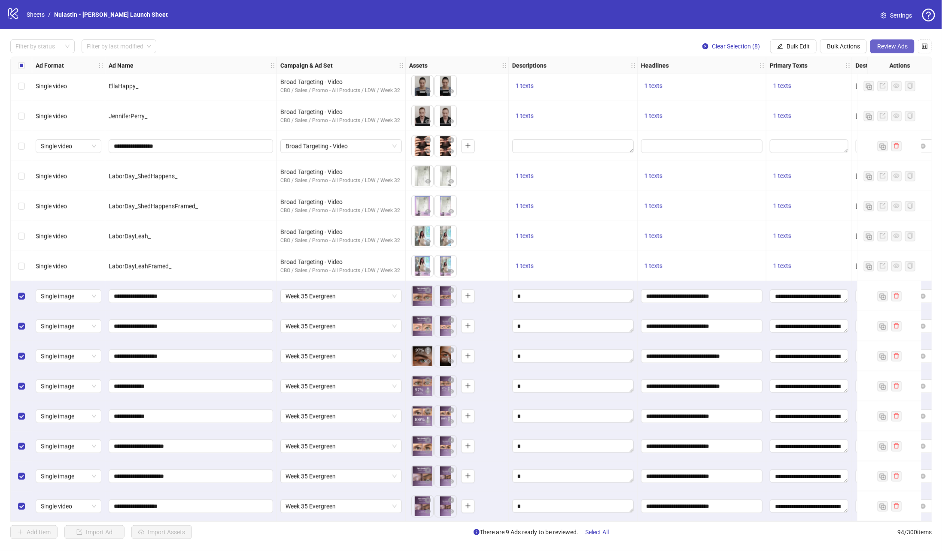
click at [627, 41] on button "Review Ads" at bounding box center [892, 46] width 44 height 14
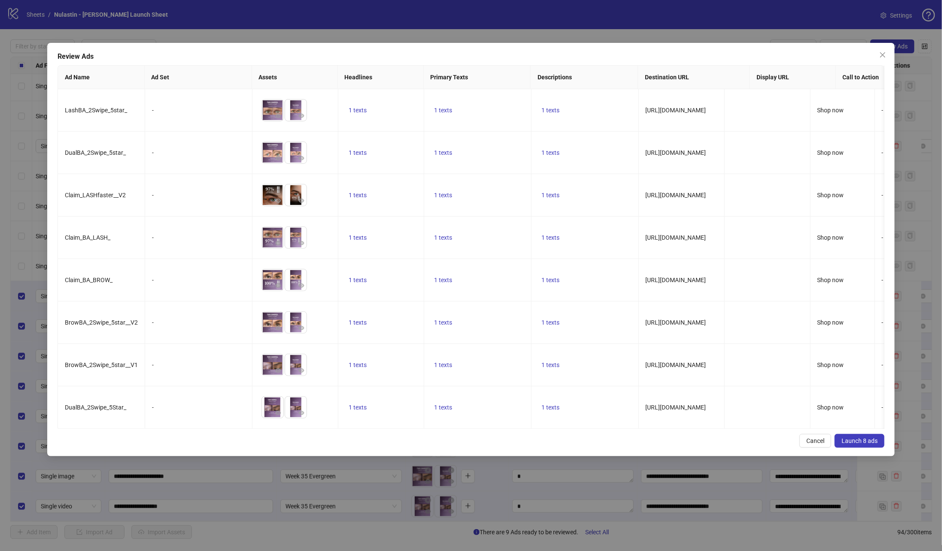
click at [627, 367] on span "Launch 8 ads" at bounding box center [859, 441] width 36 height 7
